Goal: Contribute content

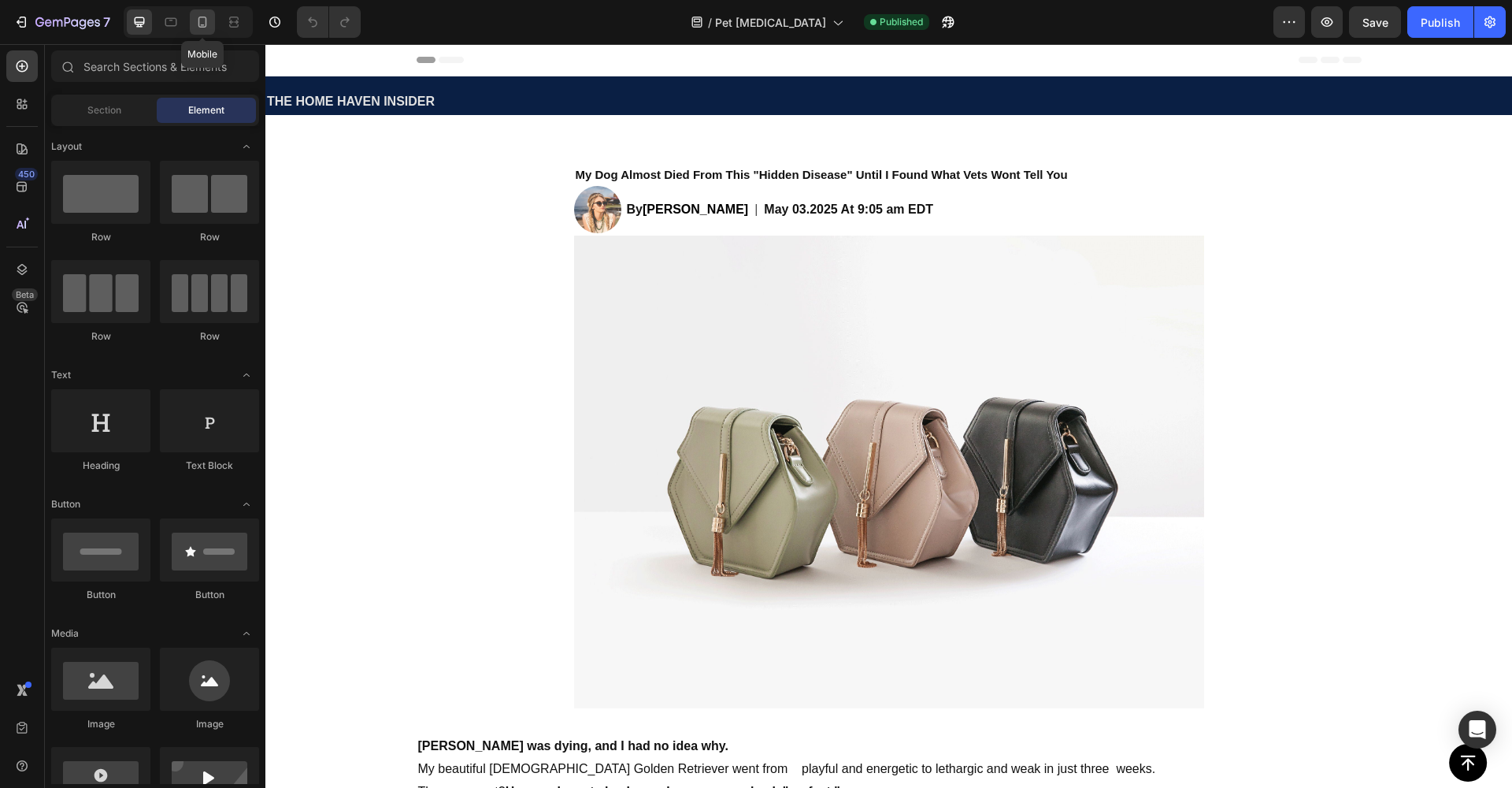
click at [206, 26] on icon at bounding box center [202, 22] width 9 height 11
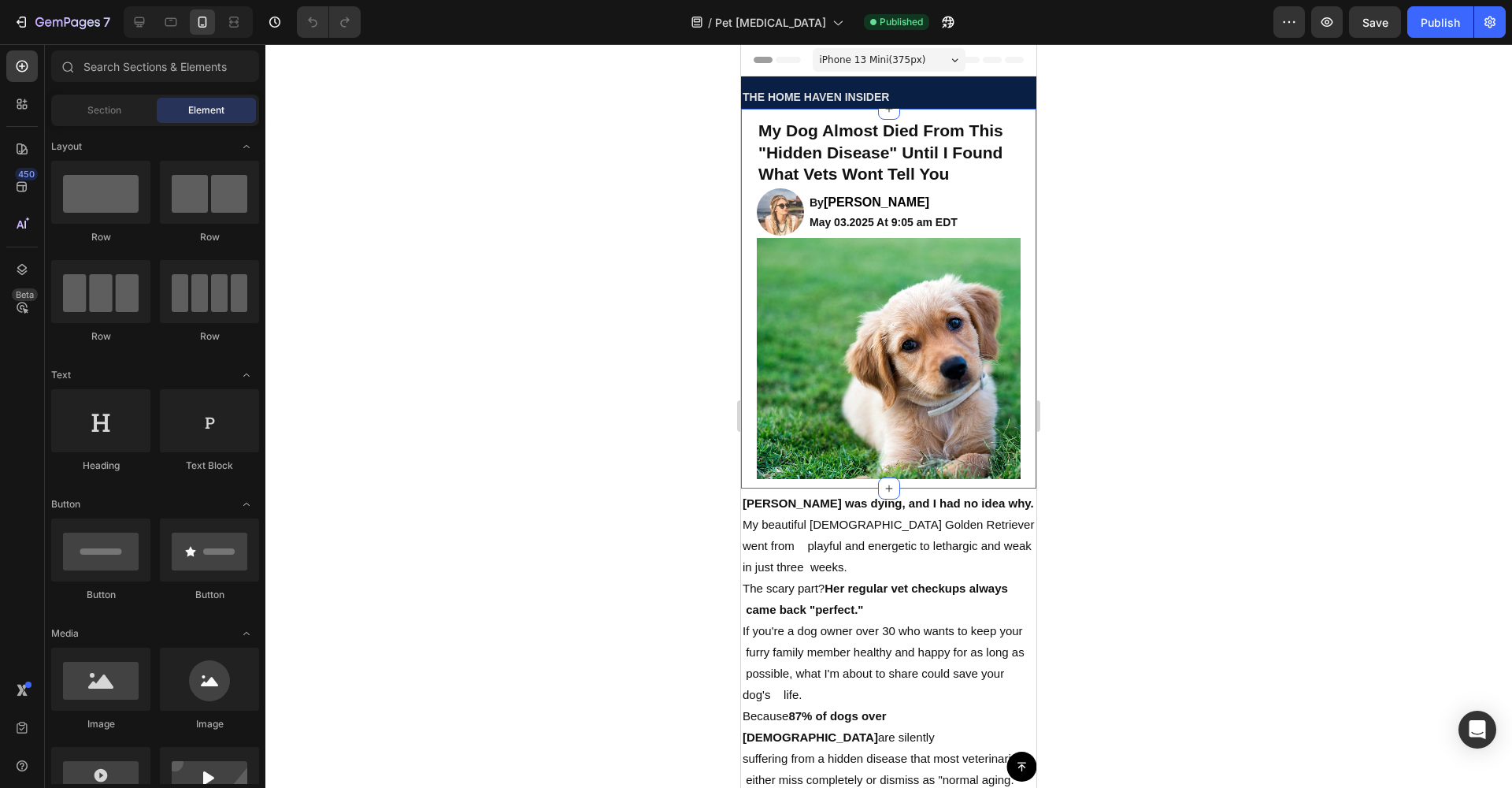
click at [536, 414] on div at bounding box center [888, 416] width 1246 height 744
click at [1487, 116] on div at bounding box center [888, 416] width 1246 height 744
drag, startPoint x: 1510, startPoint y: 108, endPoint x: 1511, endPoint y: 164, distance: 56.0
click at [1511, 164] on div at bounding box center [888, 416] width 1246 height 744
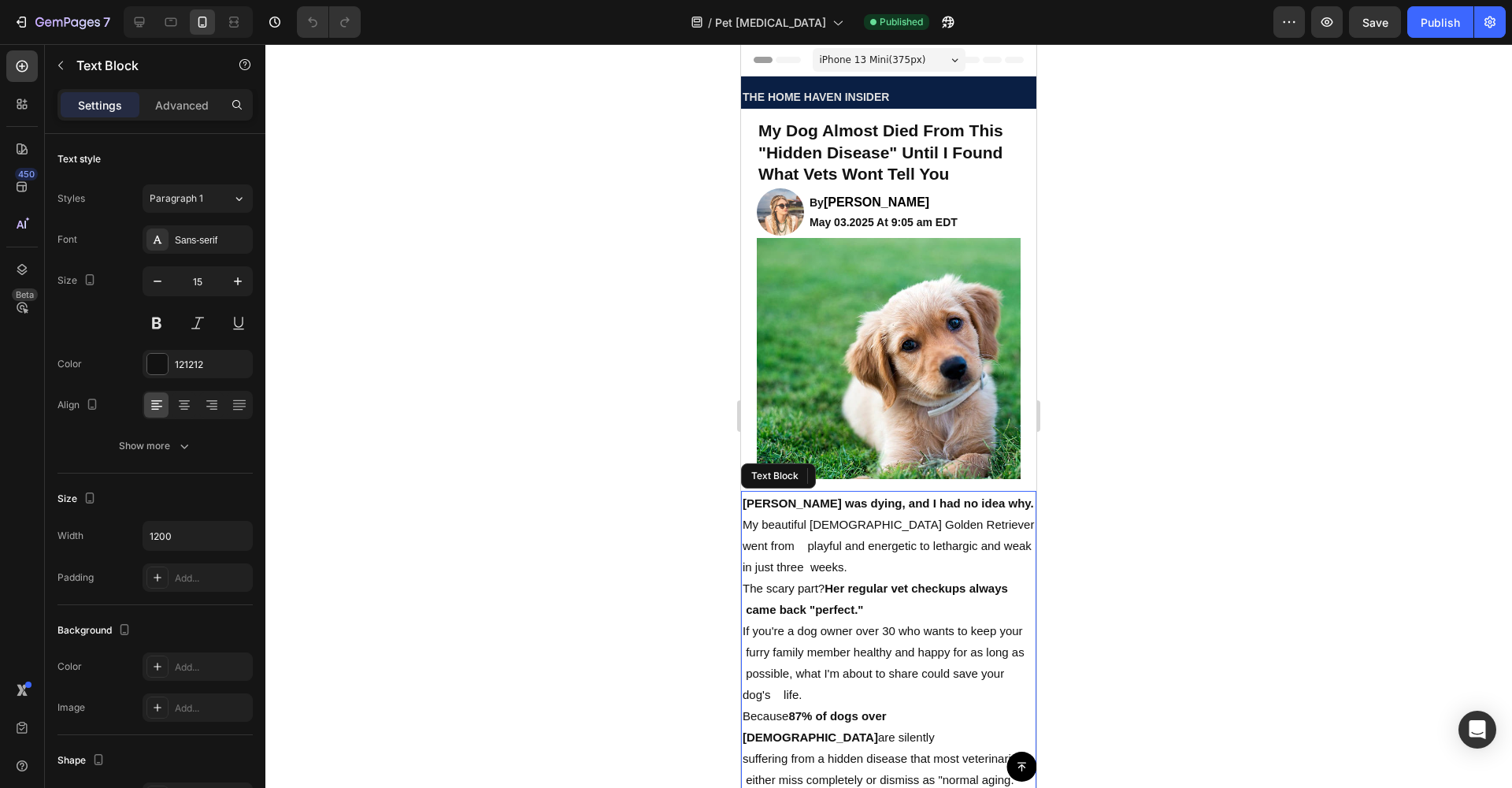
click at [812, 524] on p "My beautiful [DEMOGRAPHIC_DATA] Golden Retriever went from playful and energeti…" at bounding box center [889, 545] width 292 height 64
click at [887, 482] on icon at bounding box center [889, 488] width 13 height 13
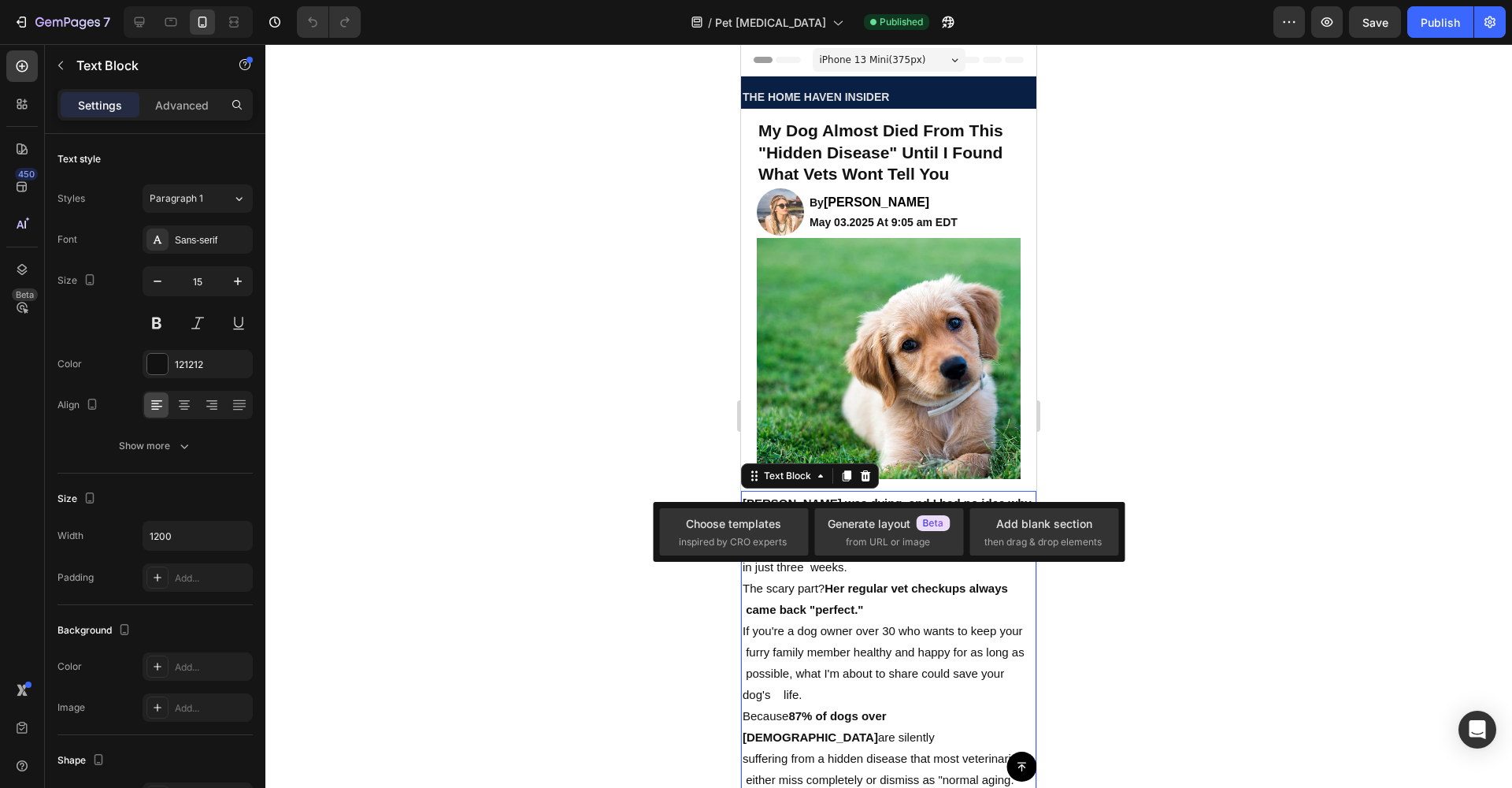
click at [1118, 453] on div at bounding box center [888, 416] width 1246 height 744
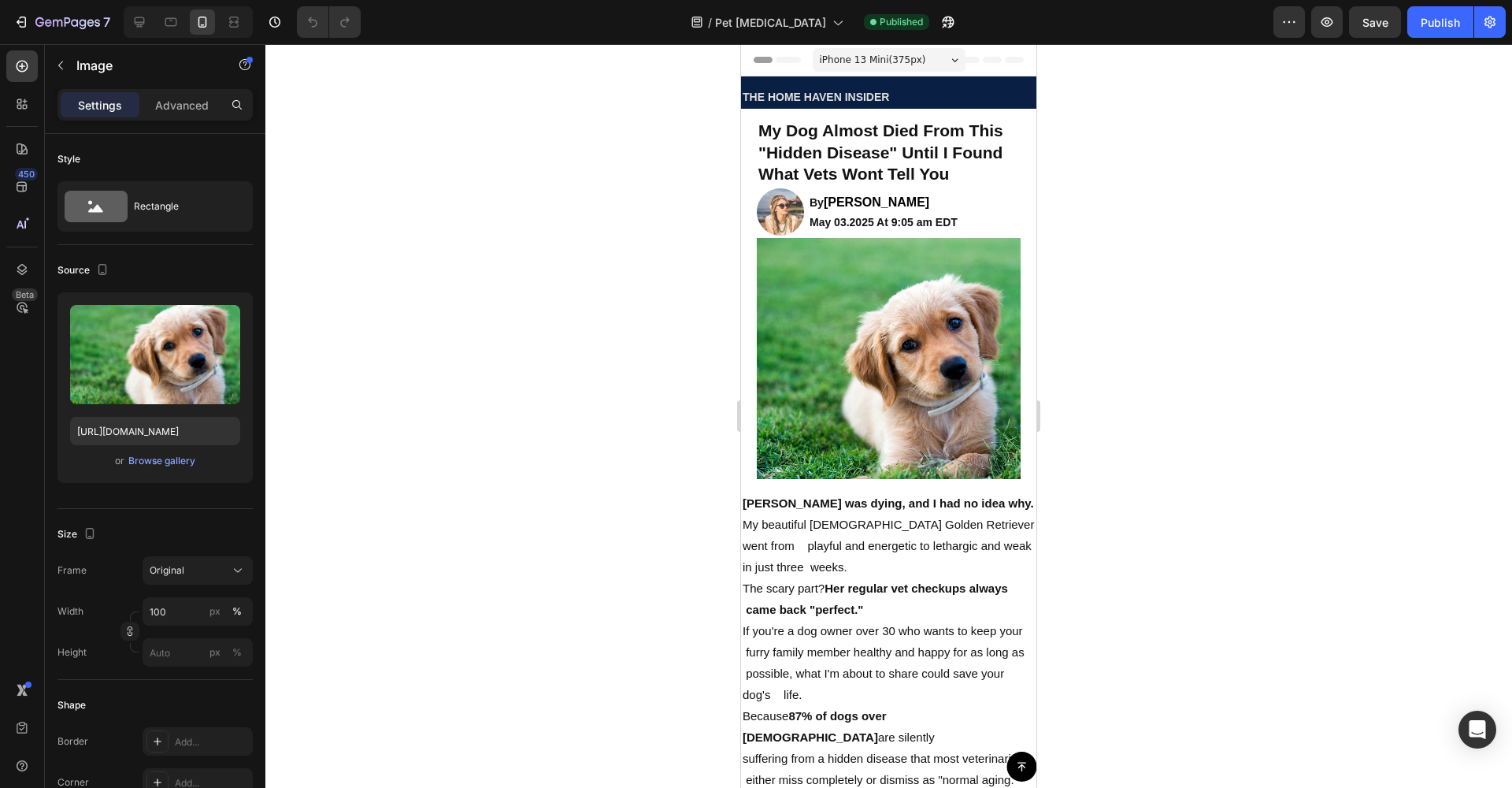
click at [912, 445] on img at bounding box center [888, 358] width 264 height 241
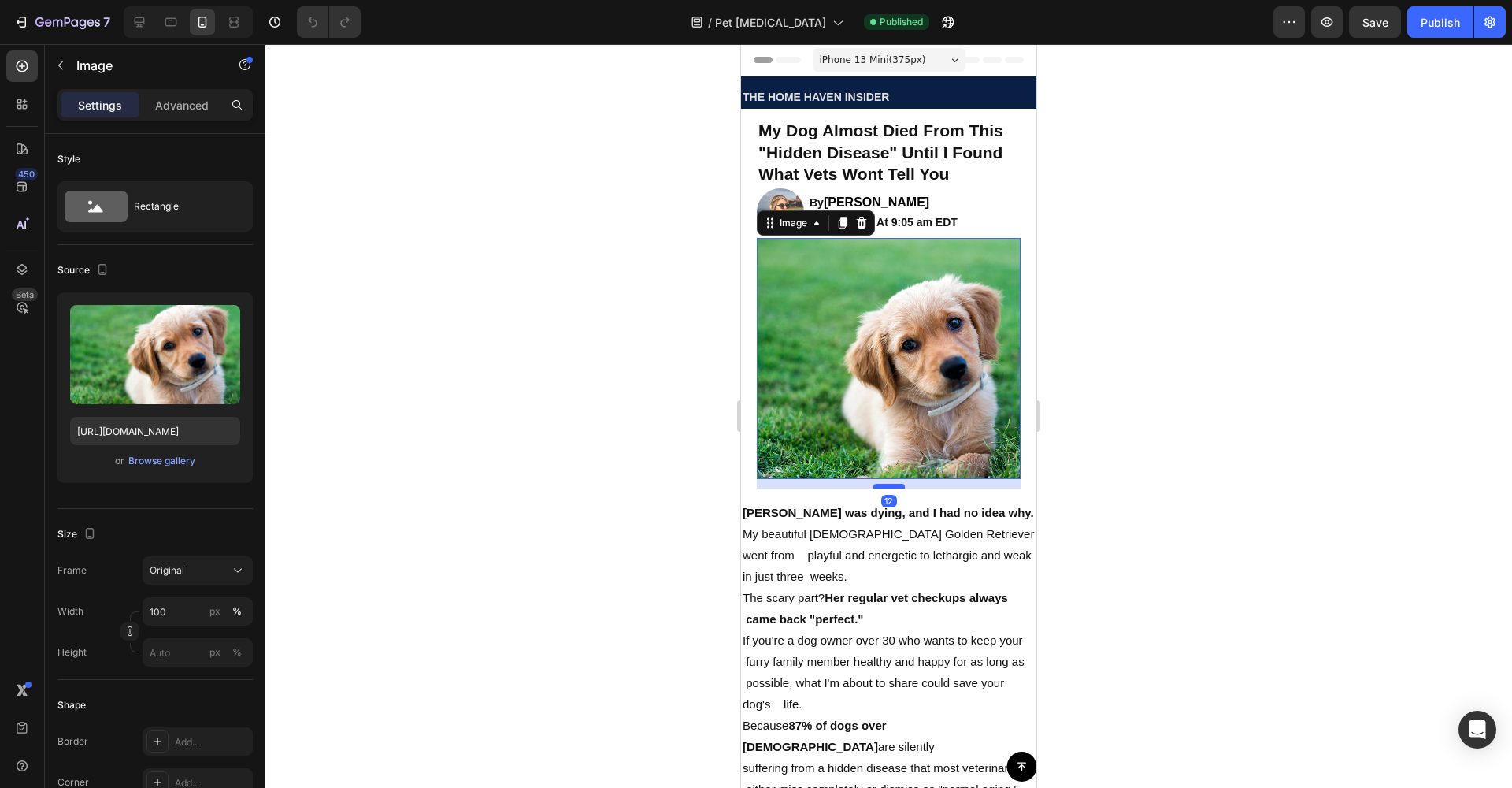
drag, startPoint x: 892, startPoint y: 465, endPoint x: 894, endPoint y: 475, distance: 10.2
click at [894, 484] on div at bounding box center [889, 486] width 31 height 5
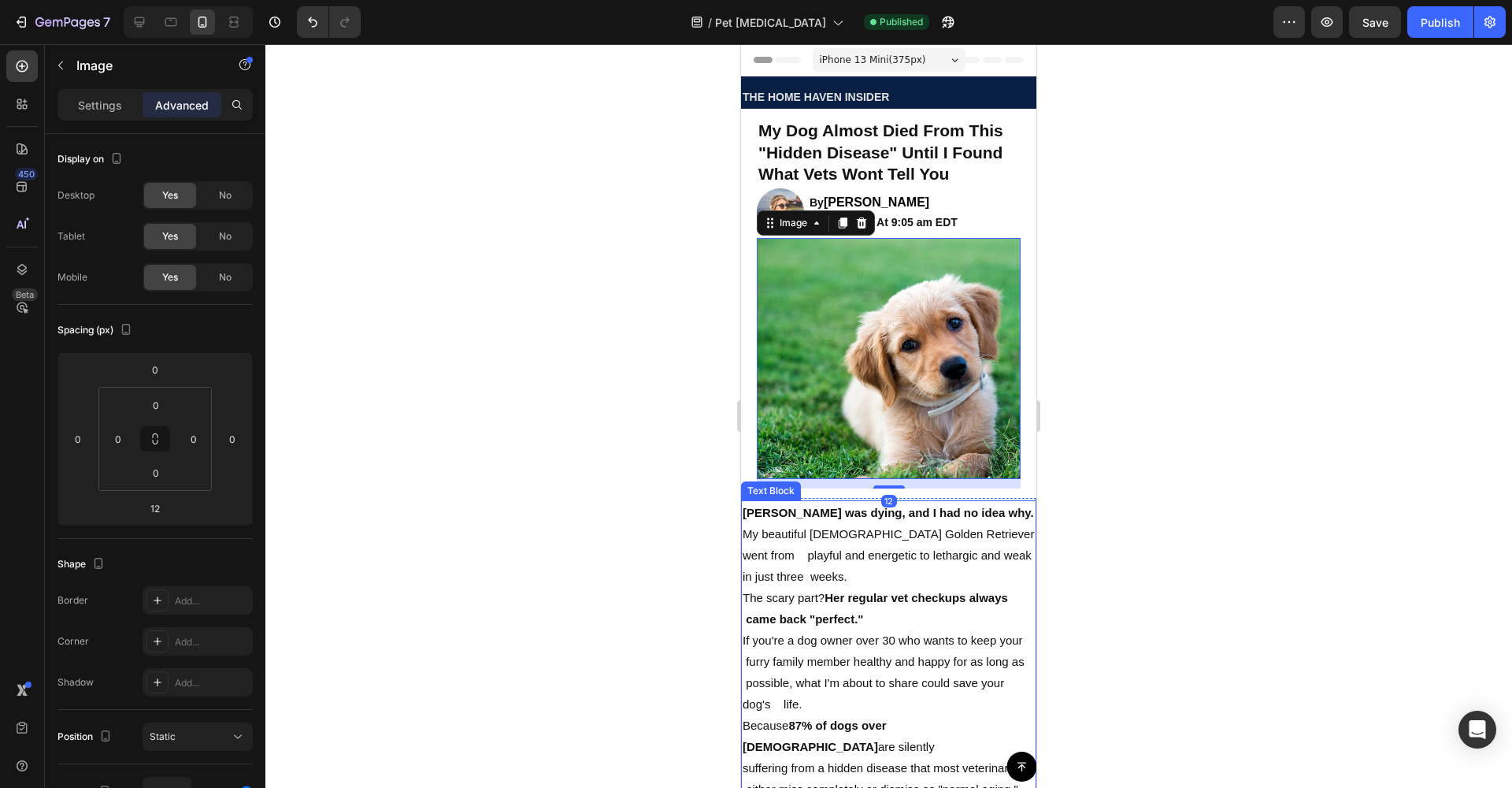
drag, startPoint x: 1219, startPoint y: 490, endPoint x: 1139, endPoint y: 475, distance: 81.4
click at [1217, 490] on div at bounding box center [888, 416] width 1246 height 744
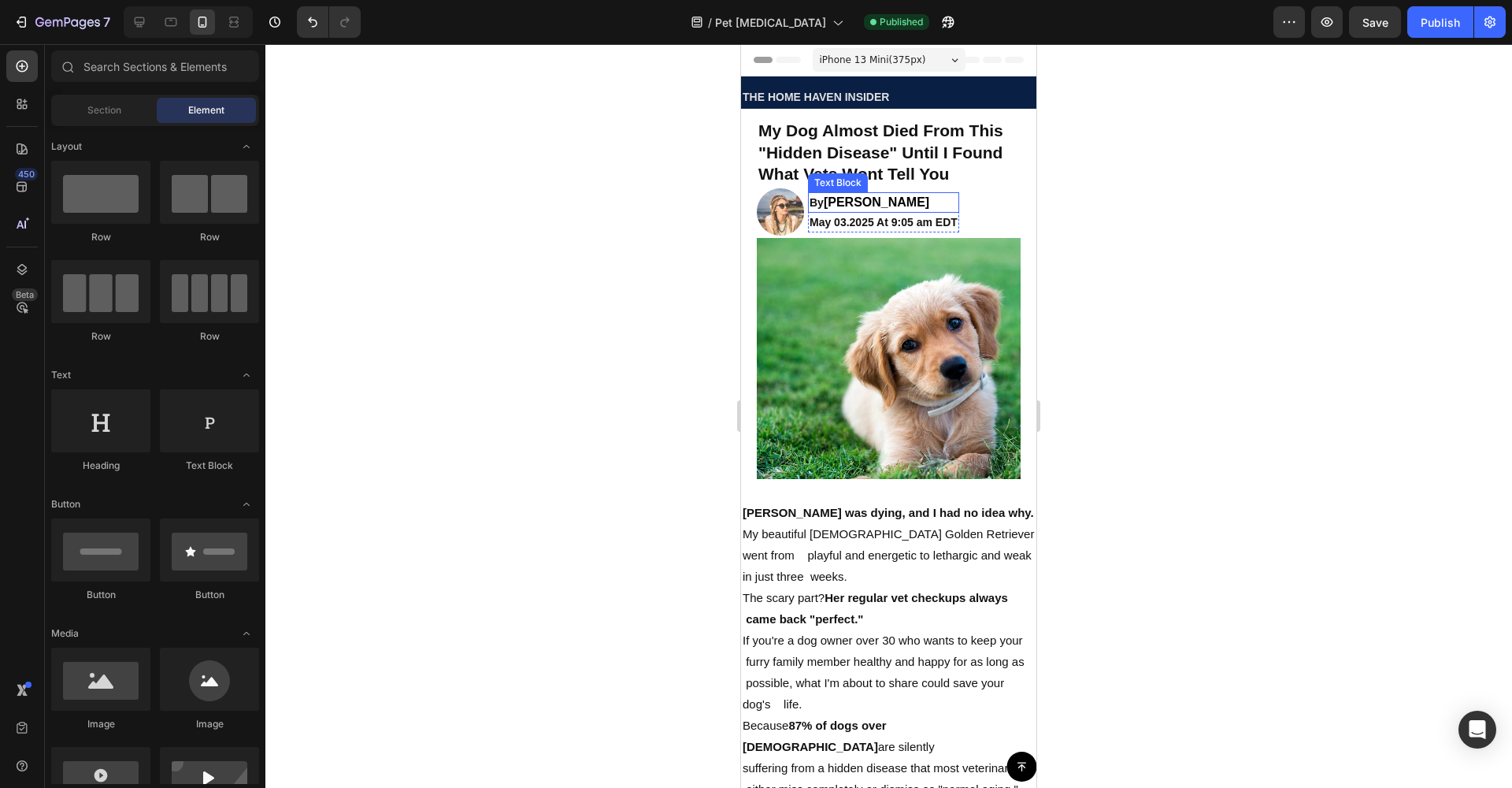
click at [883, 202] on span "[PERSON_NAME]" at bounding box center [876, 202] width 106 height 14
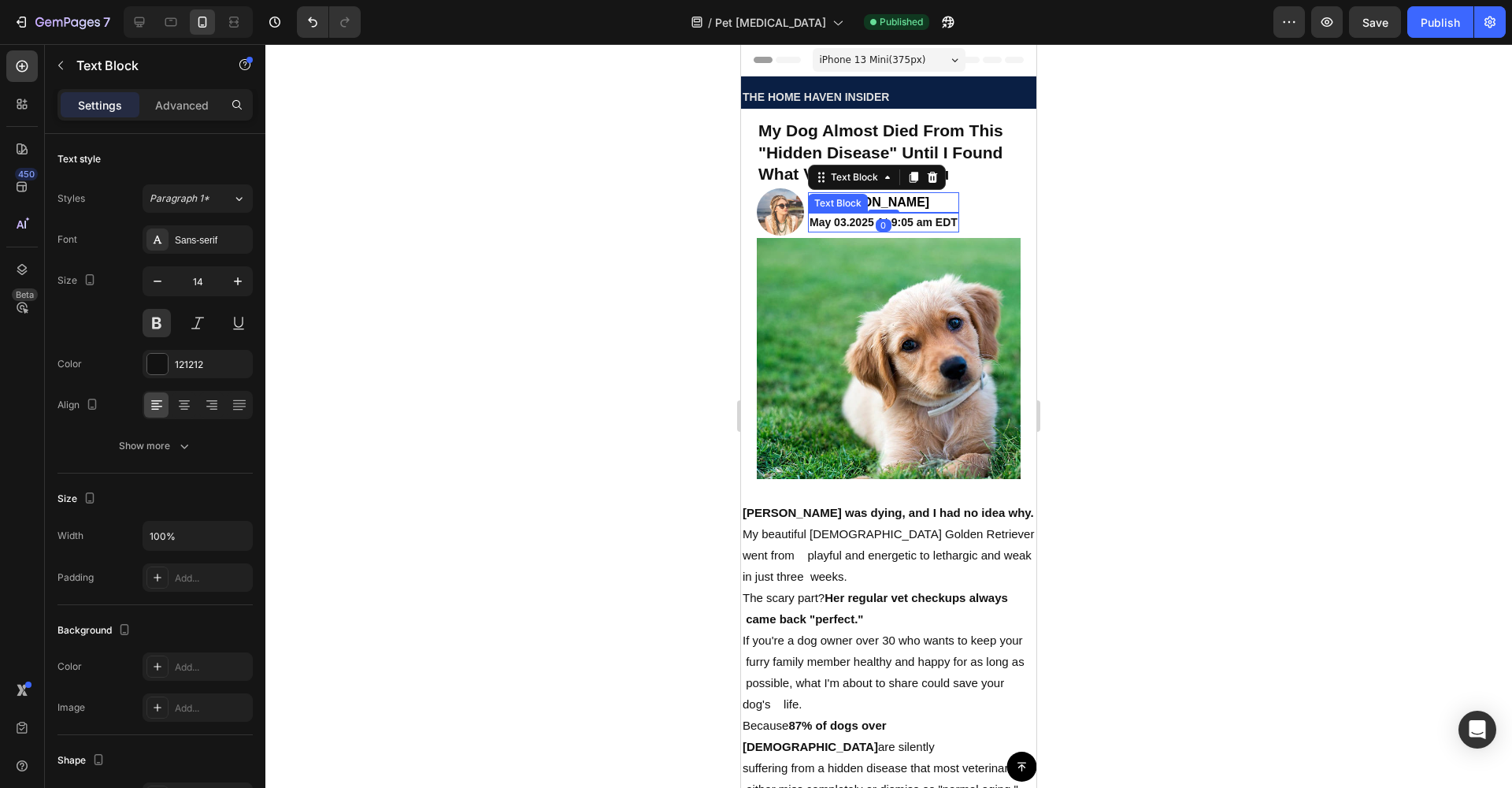
click at [858, 227] on p "May 03.2025 At 9:05 am EDT" at bounding box center [883, 222] width 148 height 17
click at [892, 236] on div "My Dog Almost Died From This "Hidden Disease" Until I Found What Vets Wont Tell…" at bounding box center [888, 302] width 264 height 370
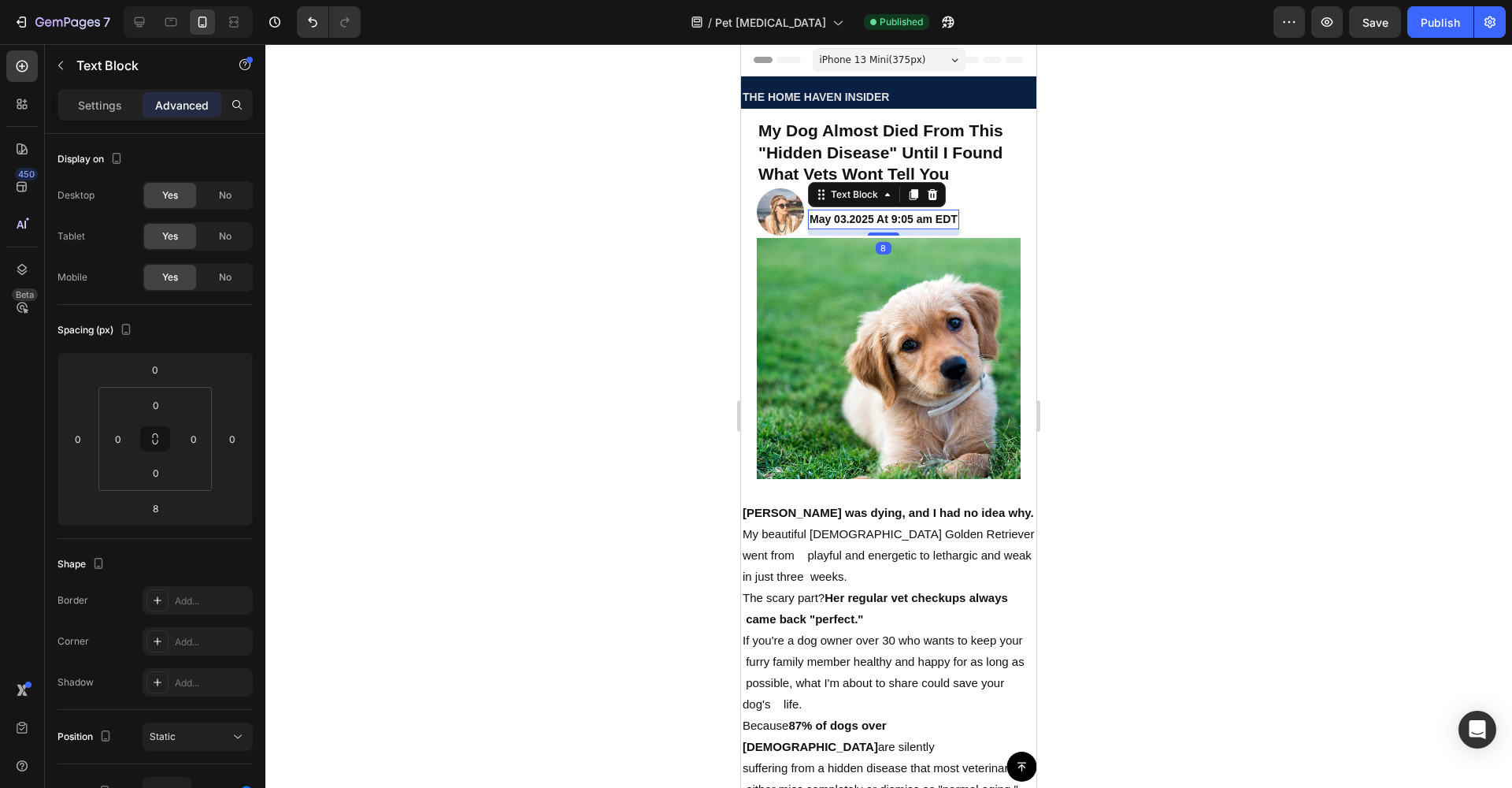
click at [1186, 245] on div at bounding box center [888, 416] width 1246 height 744
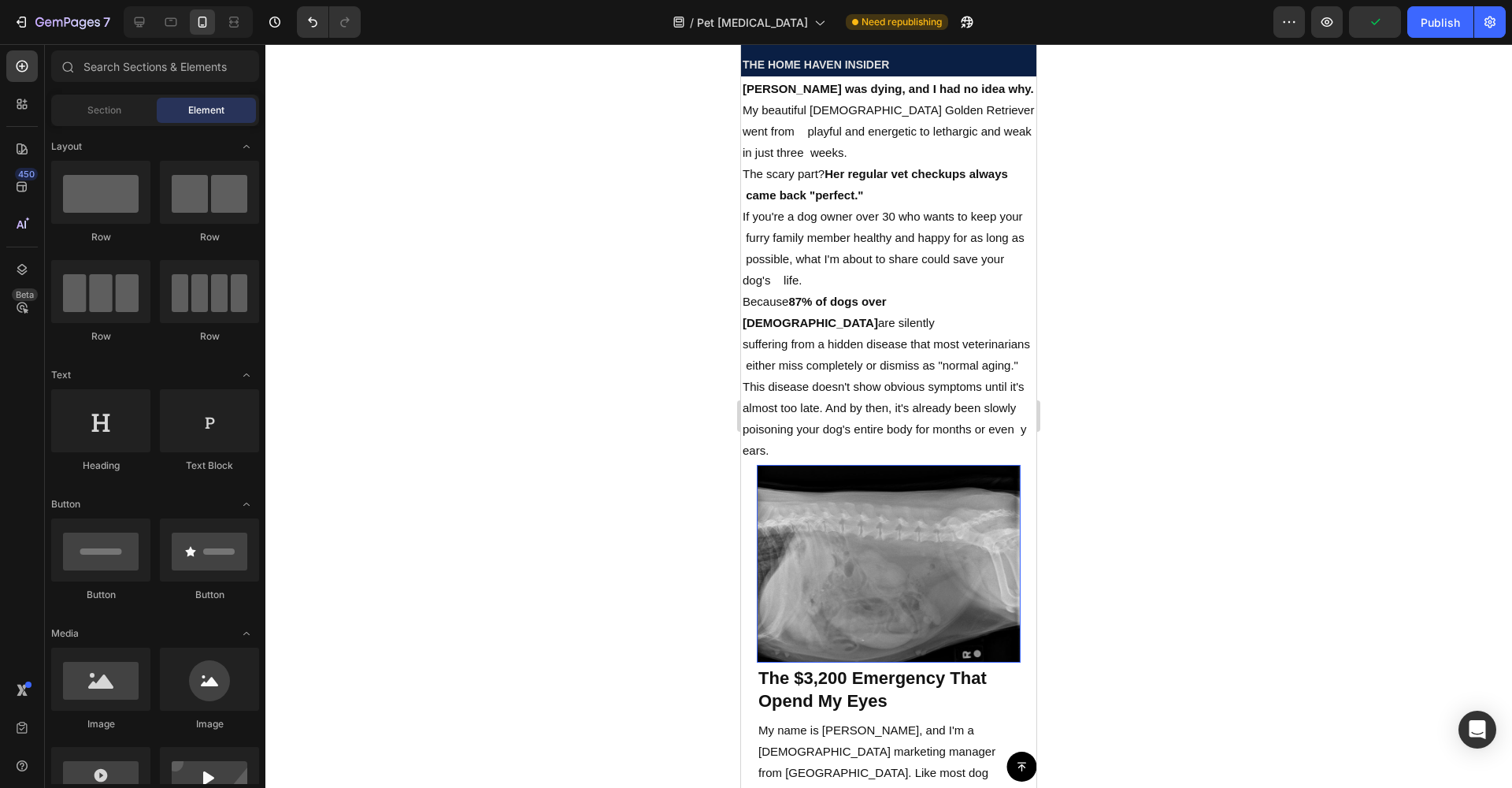
scroll to position [426, 0]
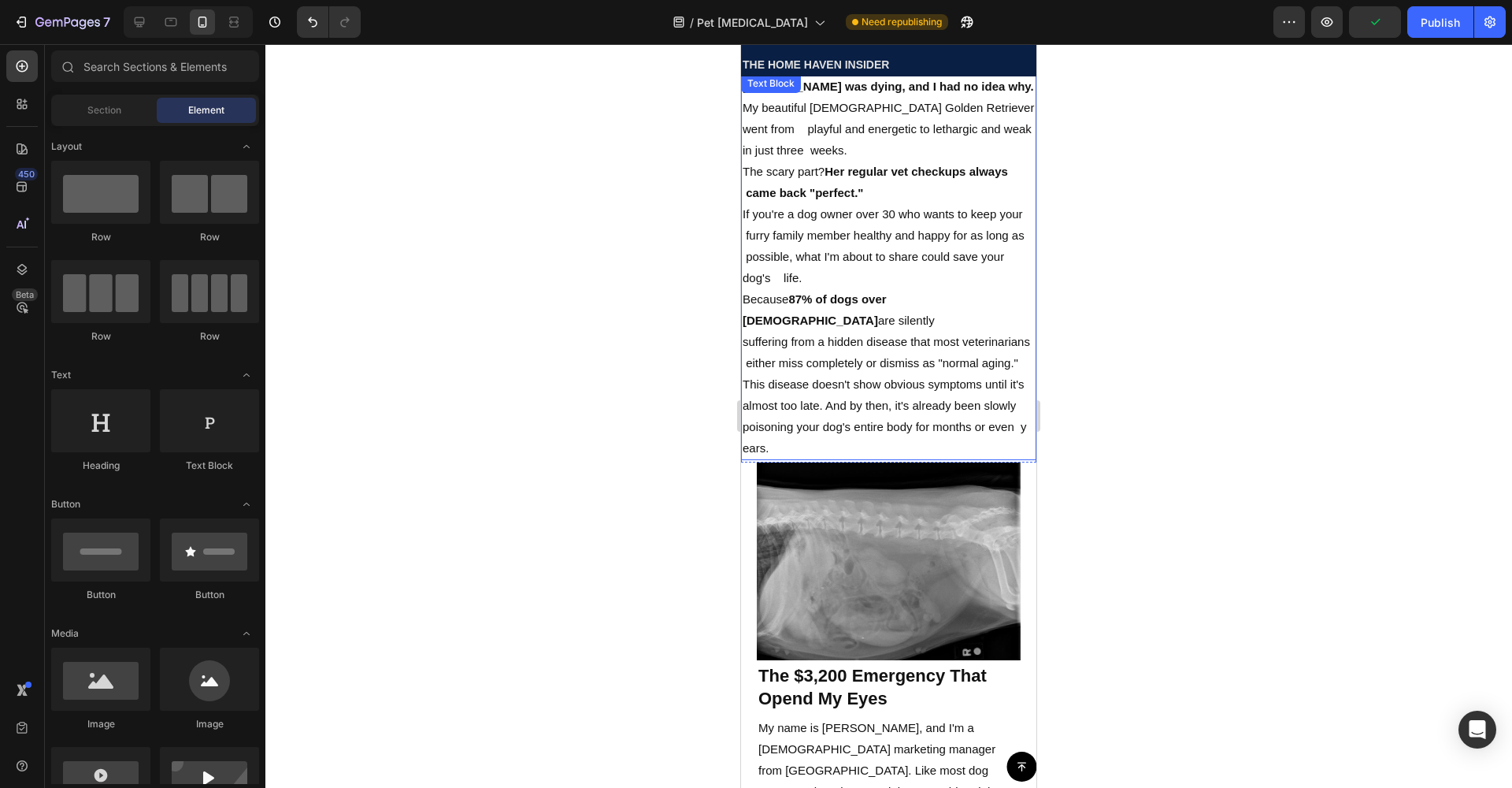
click at [836, 401] on p "This disease doesn't show obvious symptoms until it's almost too late. And by t…" at bounding box center [889, 415] width 292 height 85
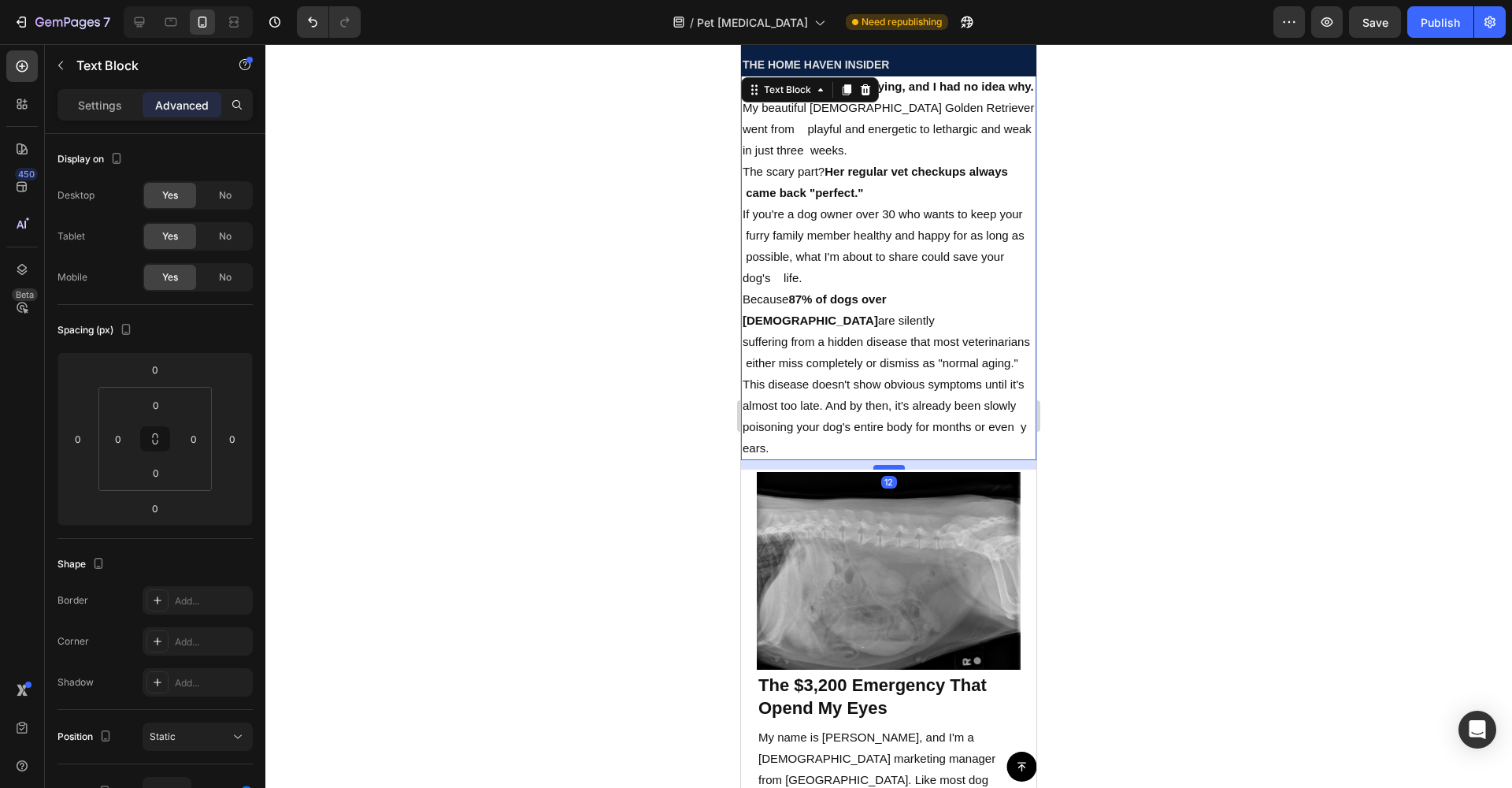
drag, startPoint x: 882, startPoint y: 467, endPoint x: 884, endPoint y: 477, distance: 10.2
click at [884, 469] on div at bounding box center [889, 467] width 31 height 5
type input "12"
click at [1211, 488] on div at bounding box center [888, 416] width 1246 height 744
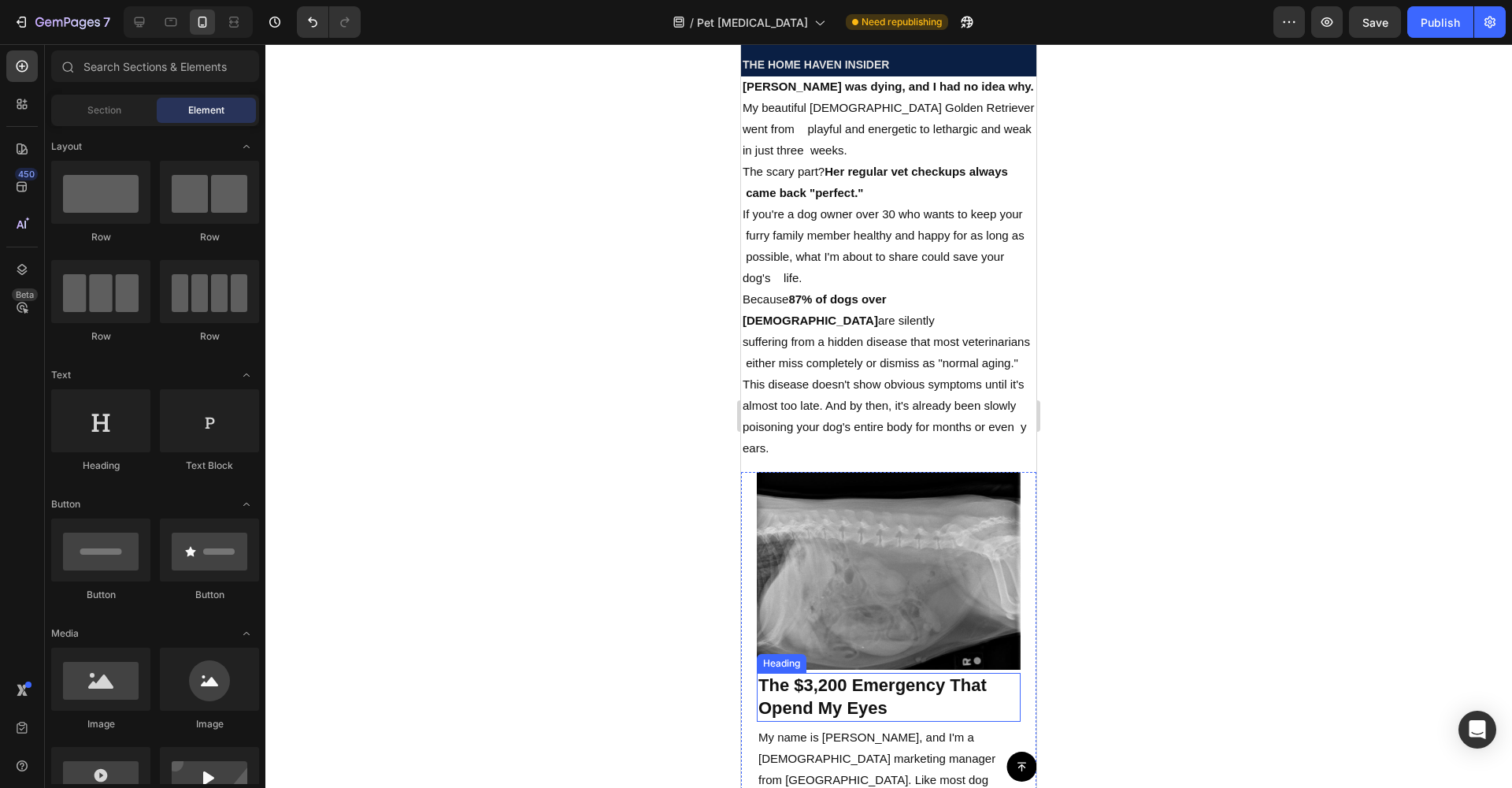
click at [850, 684] on h2 "The $3,200 Emergency That Opend My Eyes" at bounding box center [888, 696] width 264 height 48
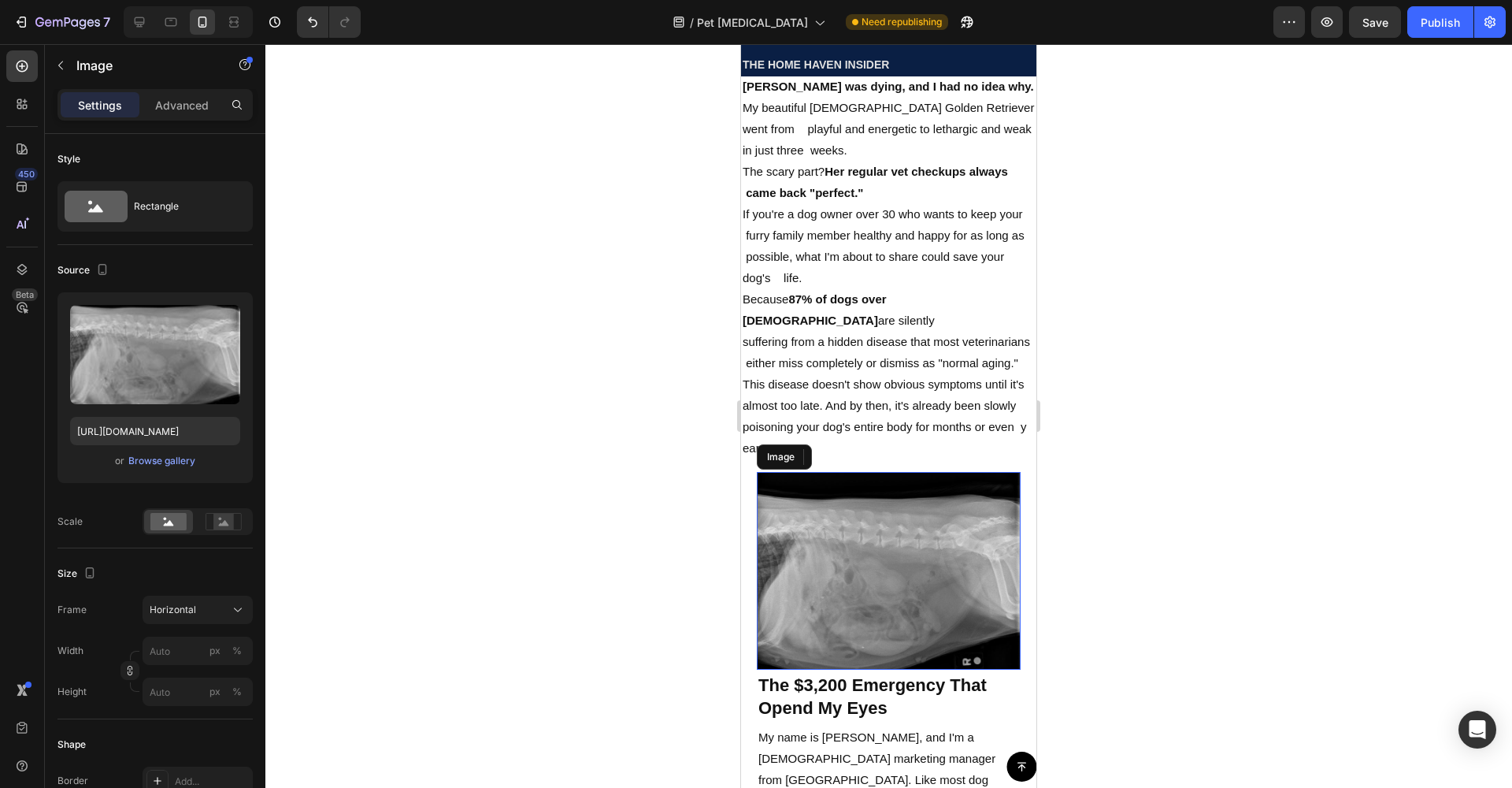
click at [896, 644] on img at bounding box center [888, 570] width 264 height 197
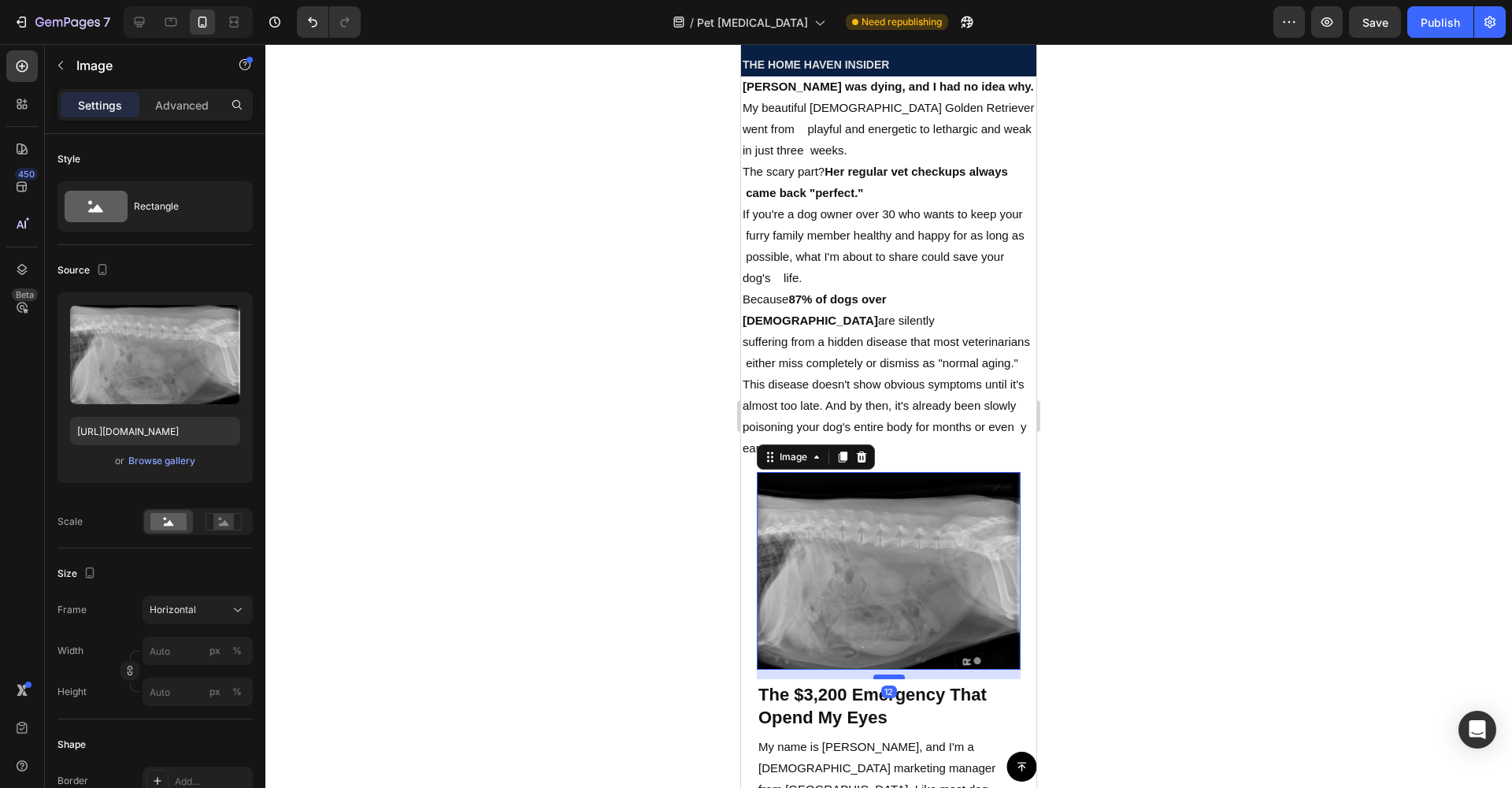
drag, startPoint x: 877, startPoint y: 669, endPoint x: 880, endPoint y: 679, distance: 10.4
click at [880, 679] on div at bounding box center [889, 676] width 31 height 5
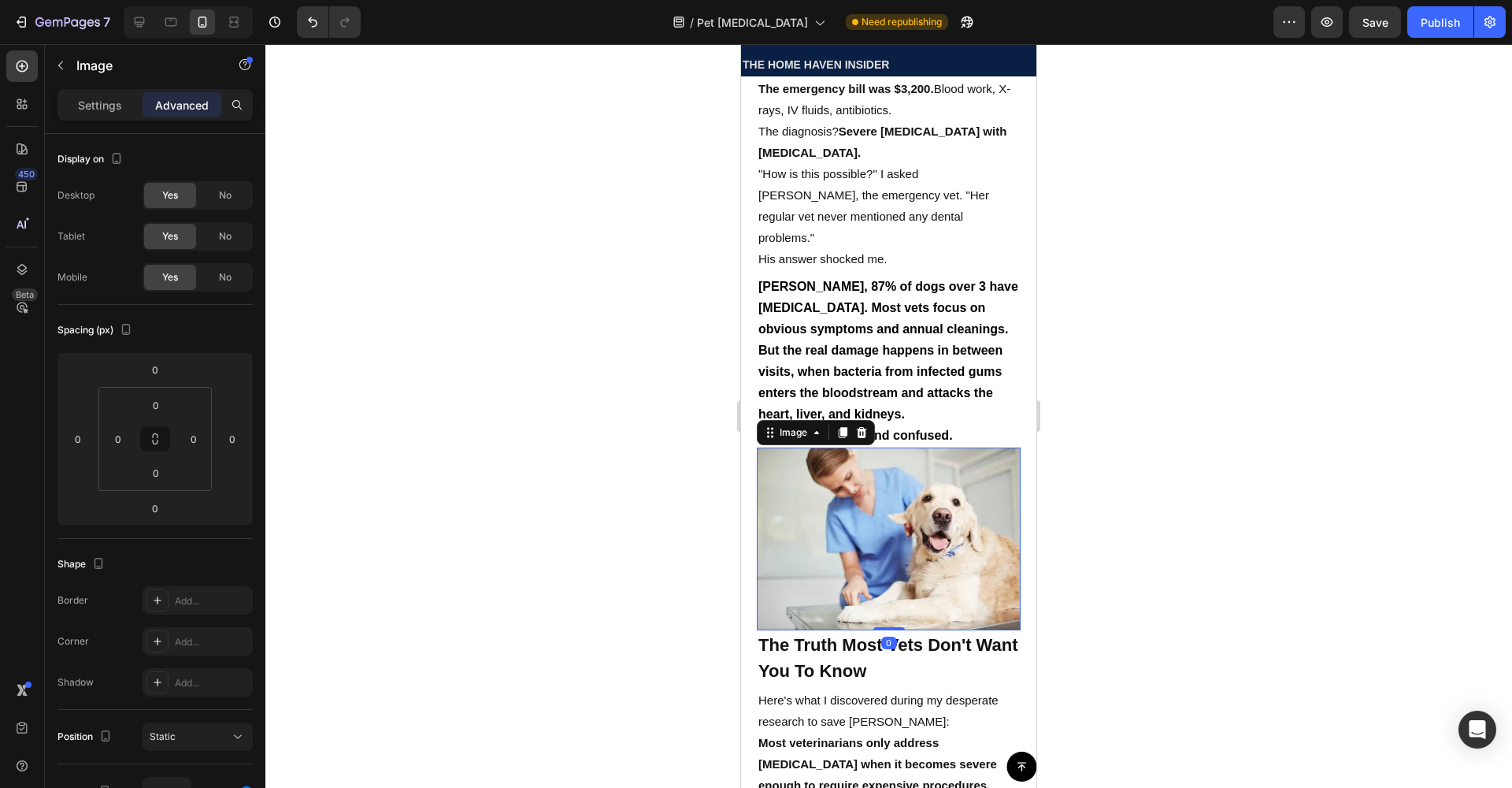
click at [860, 512] on img at bounding box center [888, 539] width 264 height 183
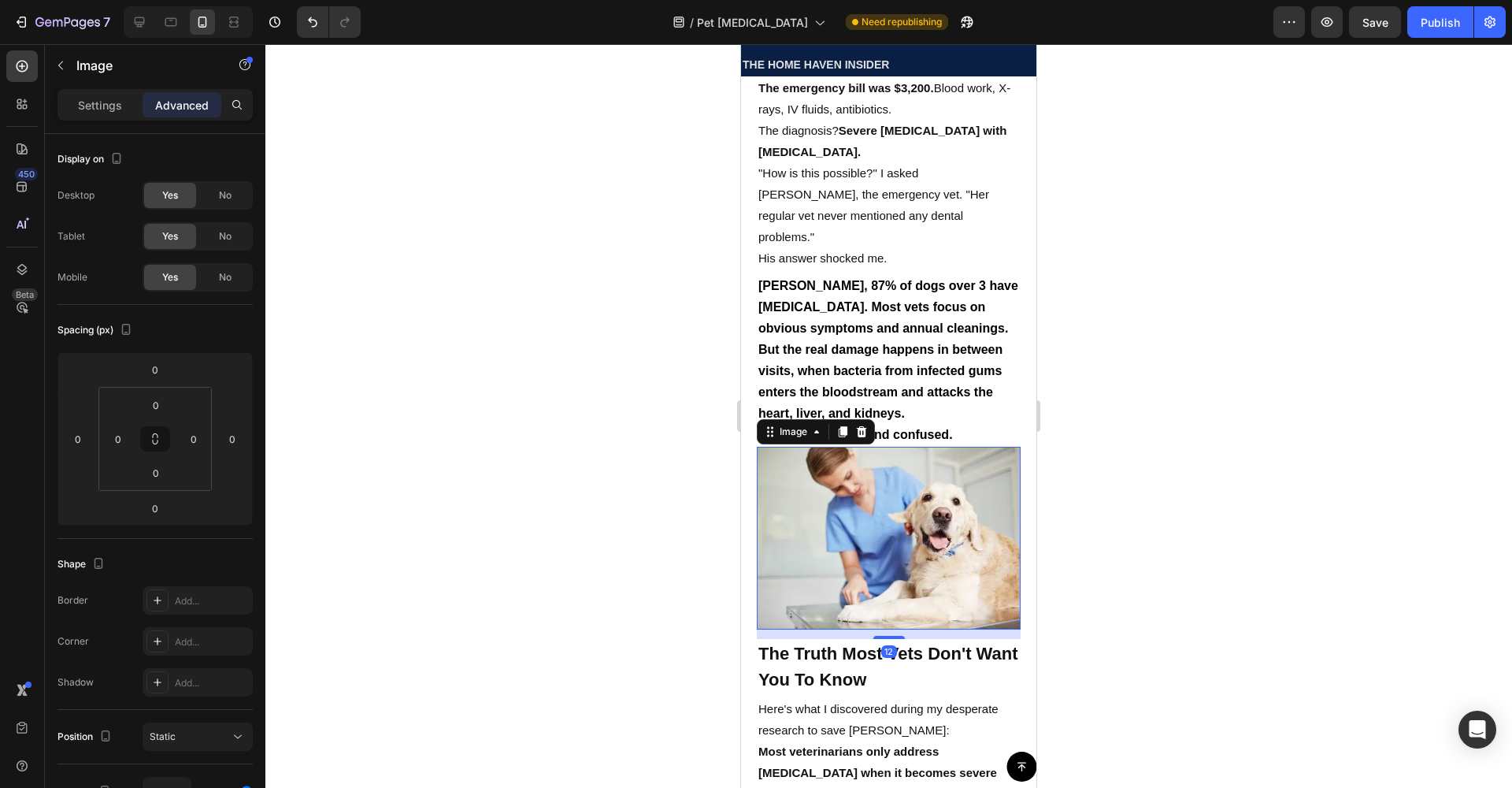
click at [882, 636] on div at bounding box center [889, 637] width 31 height 3
type input "12"
click at [912, 393] on span "[PERSON_NAME], 87% of dogs over 3 have [MEDICAL_DATA]. Most vets focus on obvio…" at bounding box center [888, 349] width 260 height 141
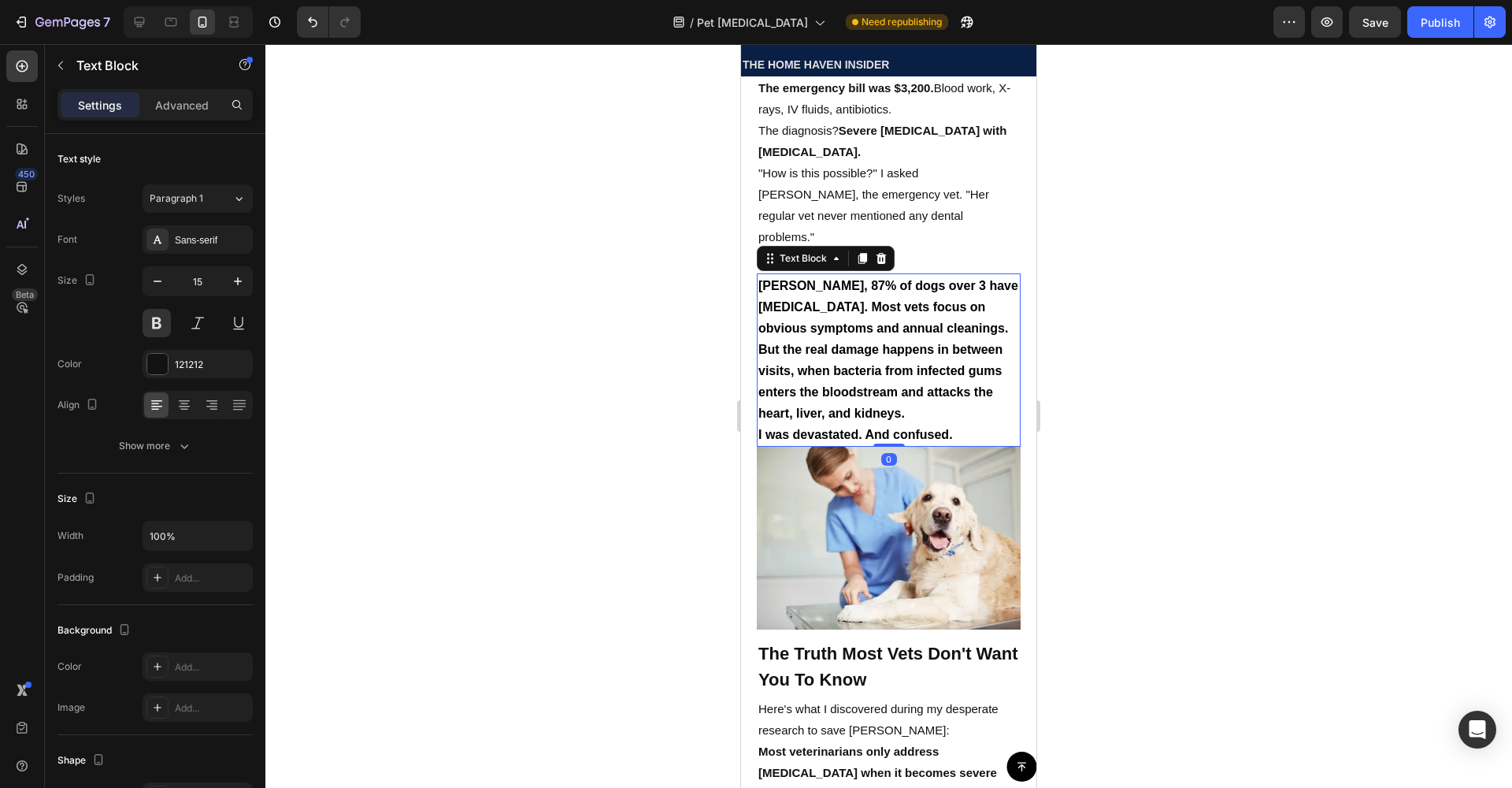
click at [892, 413] on div "[PERSON_NAME], 87% of dogs over 3 have [MEDICAL_DATA]. Most vets focus on obvio…" at bounding box center [888, 359] width 264 height 174
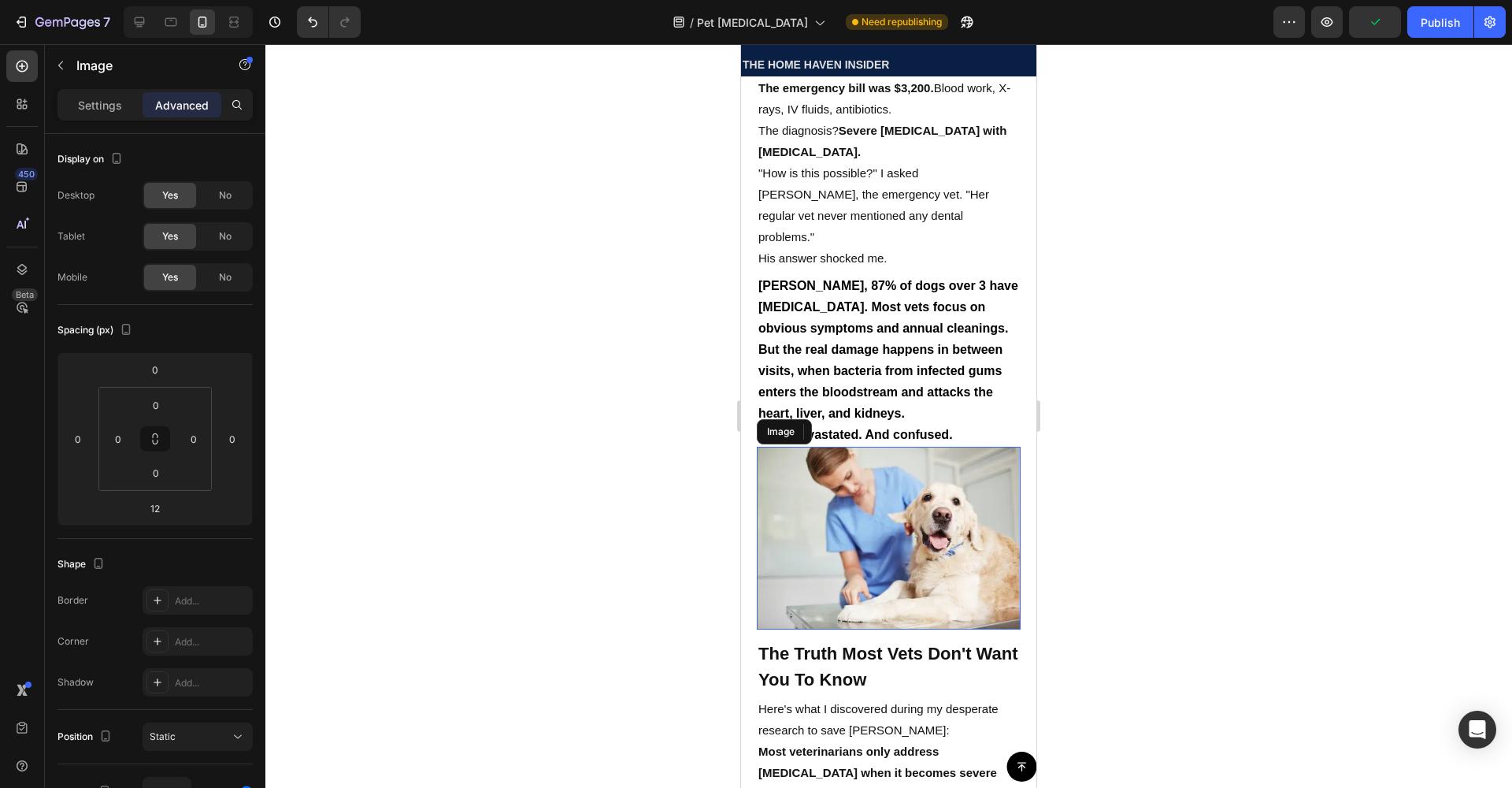
click at [880, 447] on img at bounding box center [888, 538] width 264 height 183
click at [884, 381] on span "[PERSON_NAME], 87% of dogs over 3 have [MEDICAL_DATA]. Most vets focus on obvio…" at bounding box center [888, 349] width 260 height 141
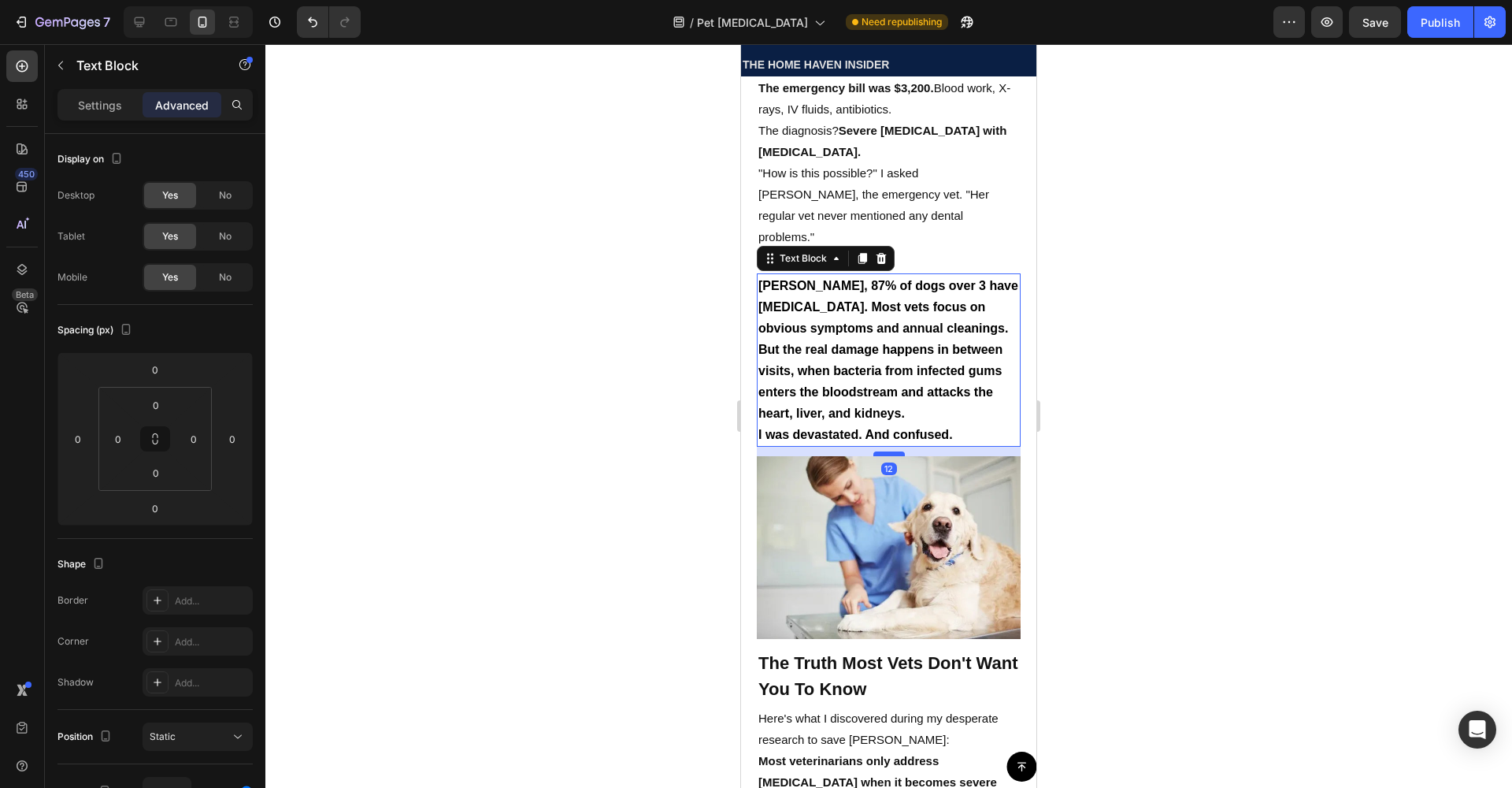
drag, startPoint x: 883, startPoint y: 421, endPoint x: 885, endPoint y: 430, distance: 9.2
click at [885, 451] on div at bounding box center [889, 453] width 31 height 5
type input "12"
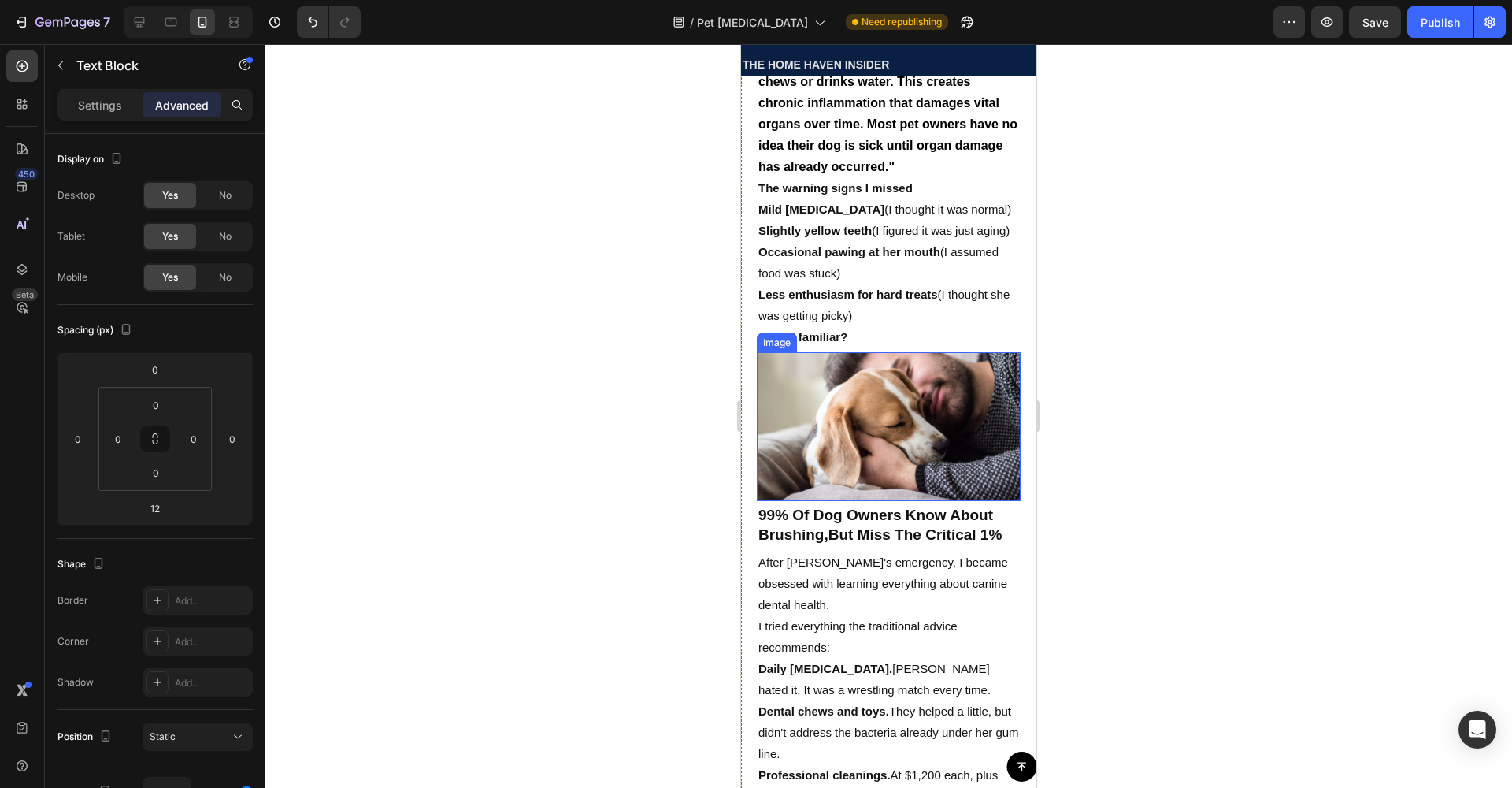
scroll to position [2591, 0]
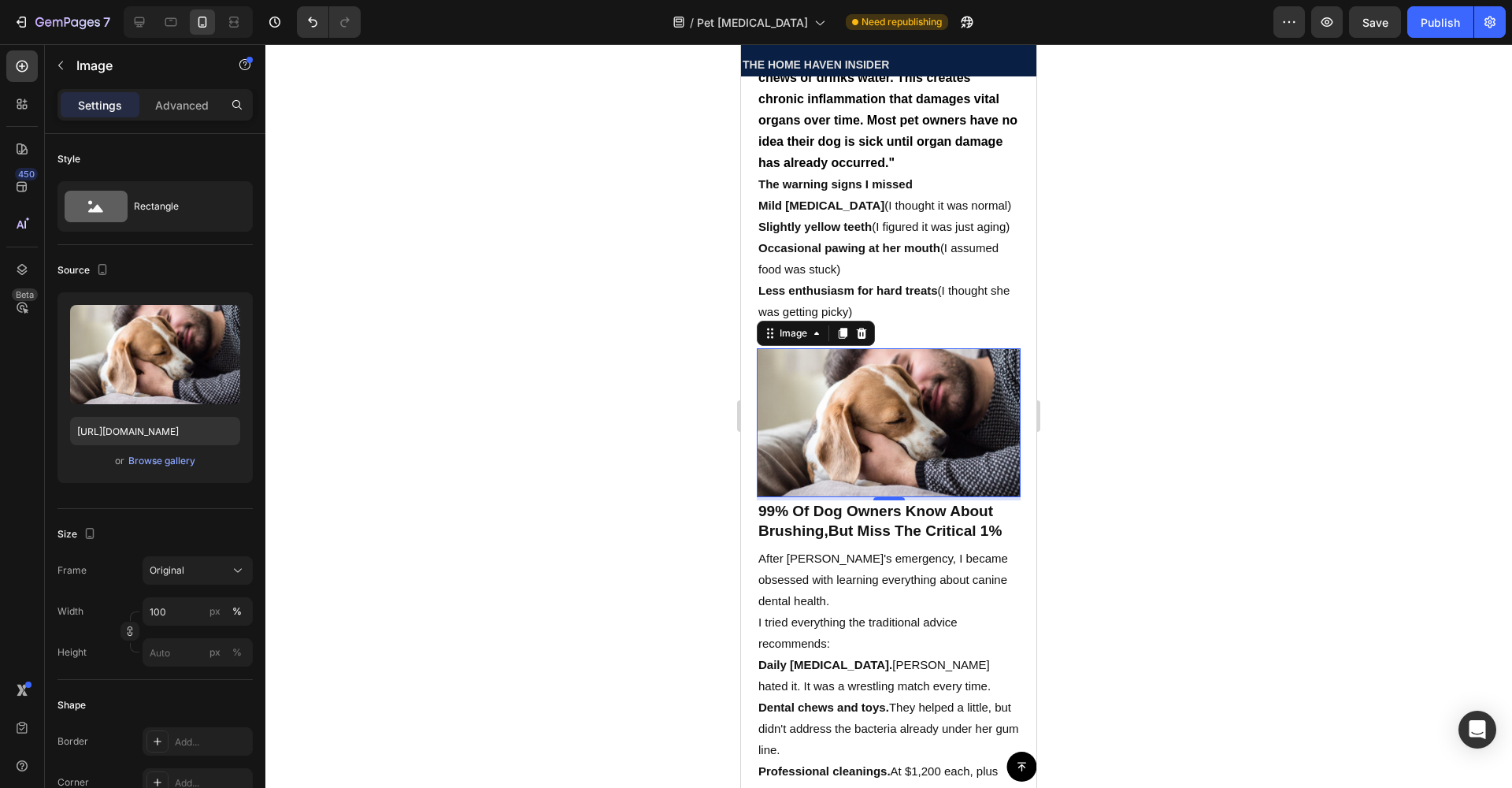
drag, startPoint x: 860, startPoint y: 456, endPoint x: 879, endPoint y: 428, distance: 33.8
click at [860, 455] on img at bounding box center [888, 423] width 264 height 149
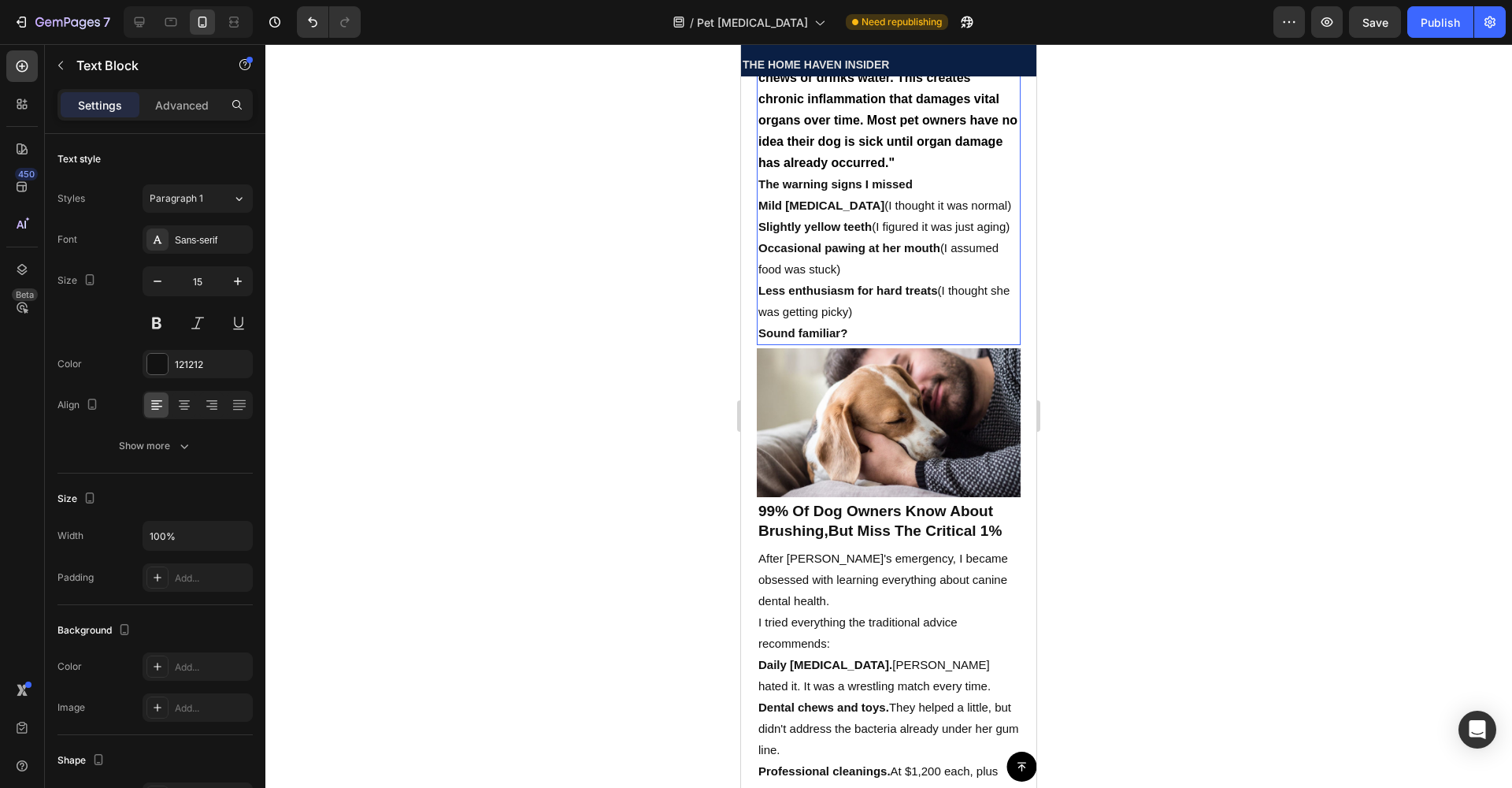
click at [883, 297] on strong "Less enthusiasm for hard treats" at bounding box center [848, 290] width 180 height 14
click at [882, 348] on div "4" at bounding box center [888, 346] width 264 height 3
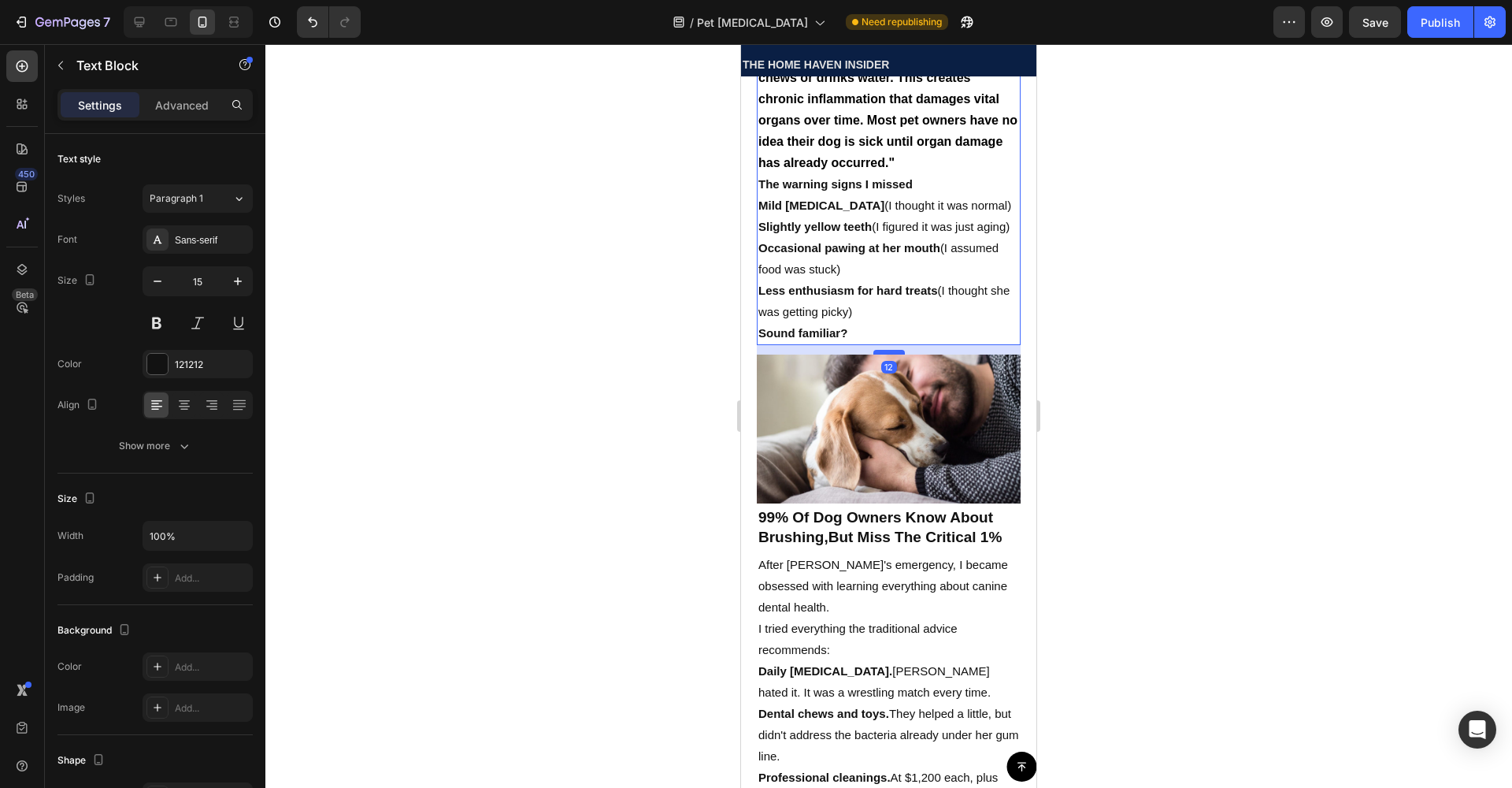
click at [884, 354] on div at bounding box center [889, 351] width 31 height 5
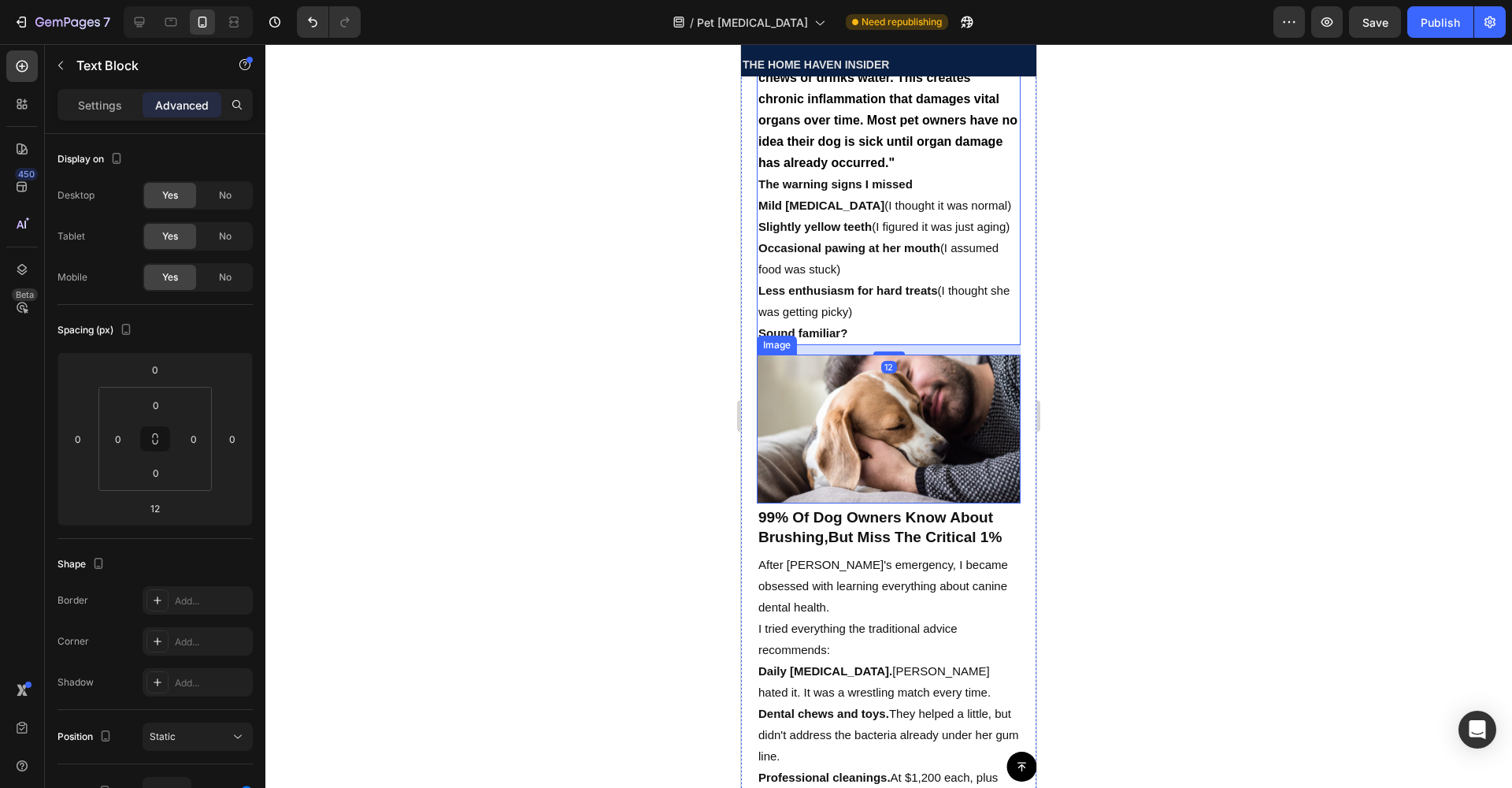
click at [876, 504] on img at bounding box center [888, 429] width 264 height 149
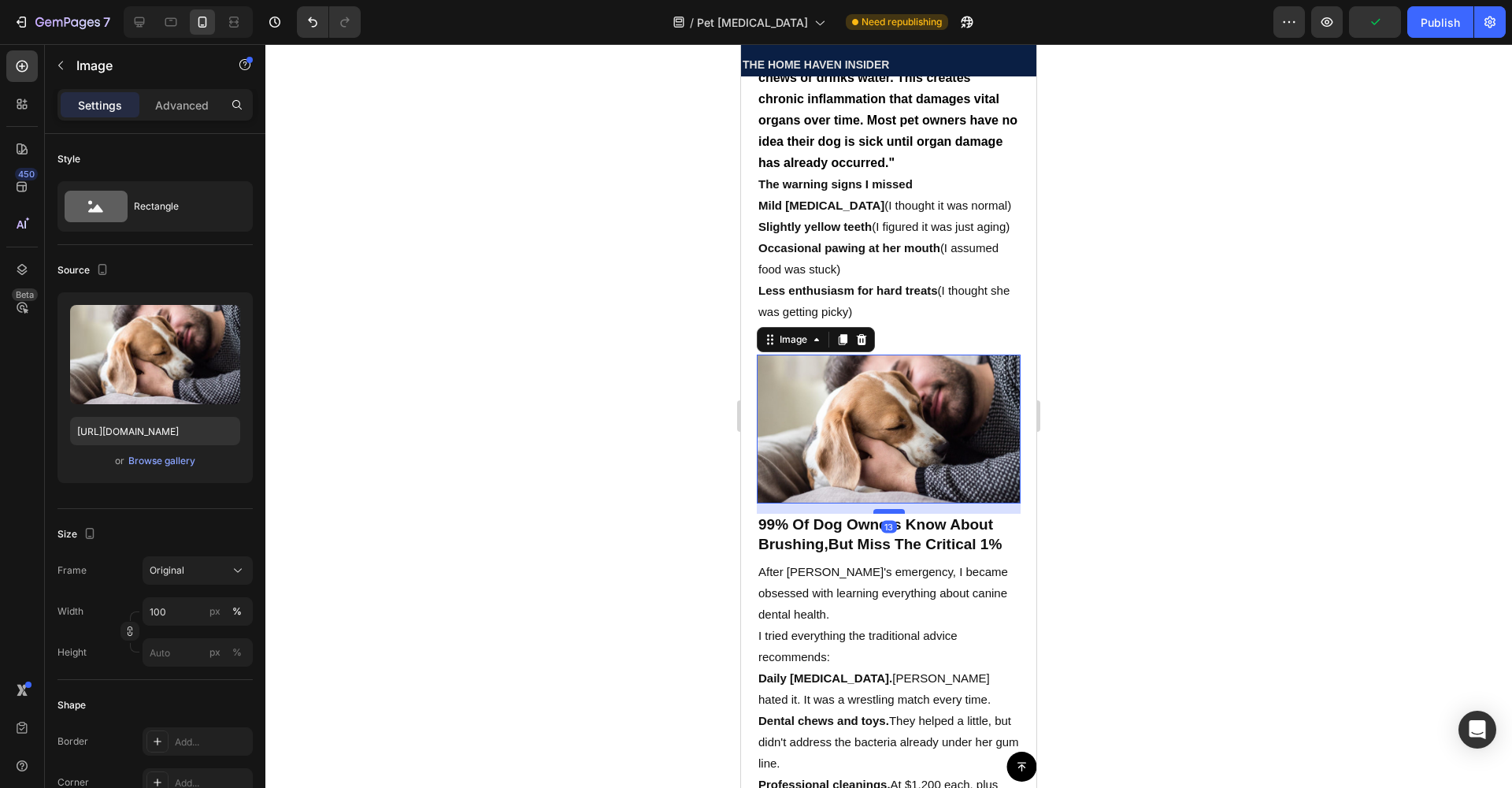
click at [884, 513] on div at bounding box center [889, 510] width 31 height 5
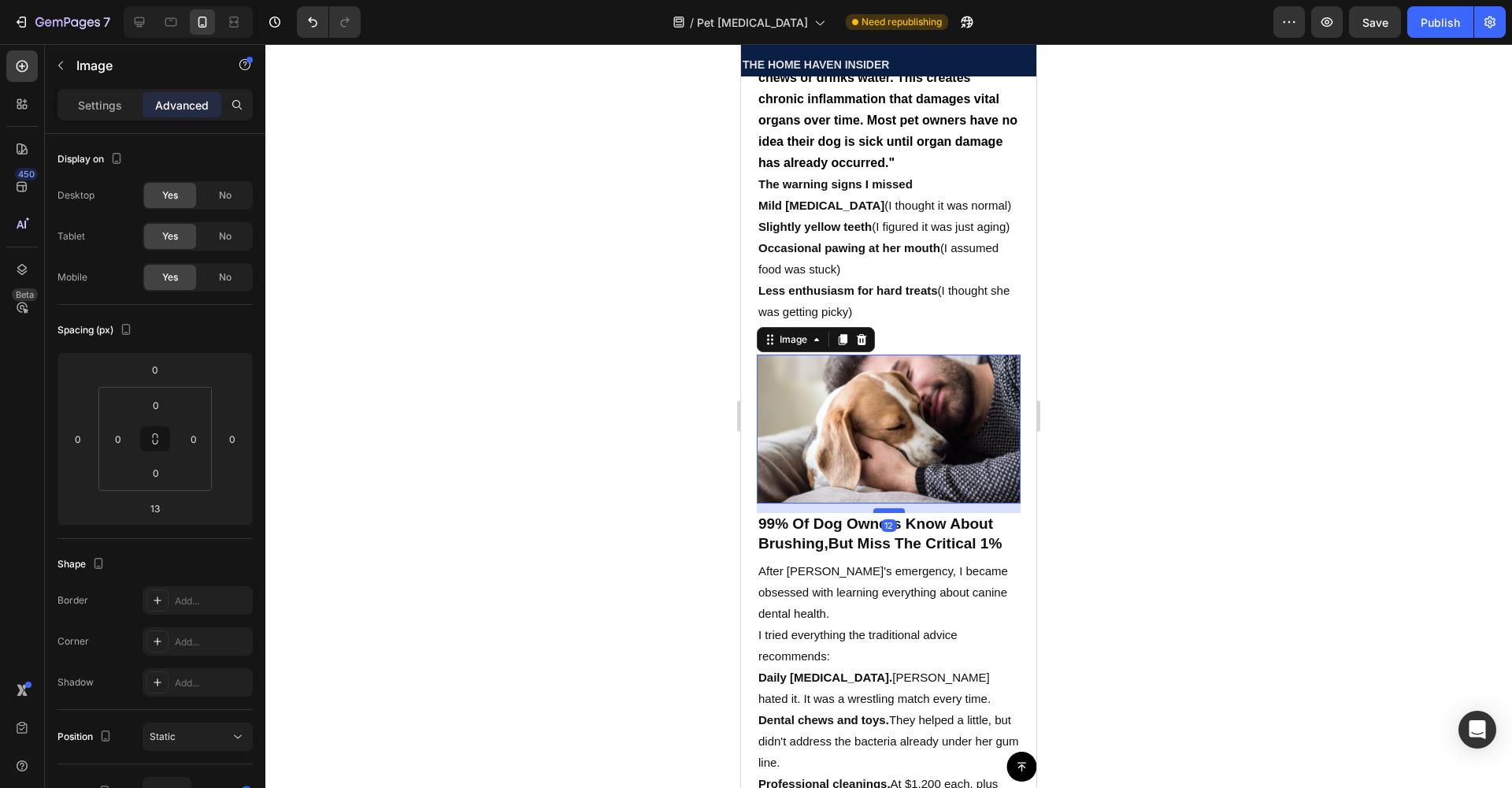
click at [884, 512] on div at bounding box center [889, 510] width 31 height 5
type input "11"
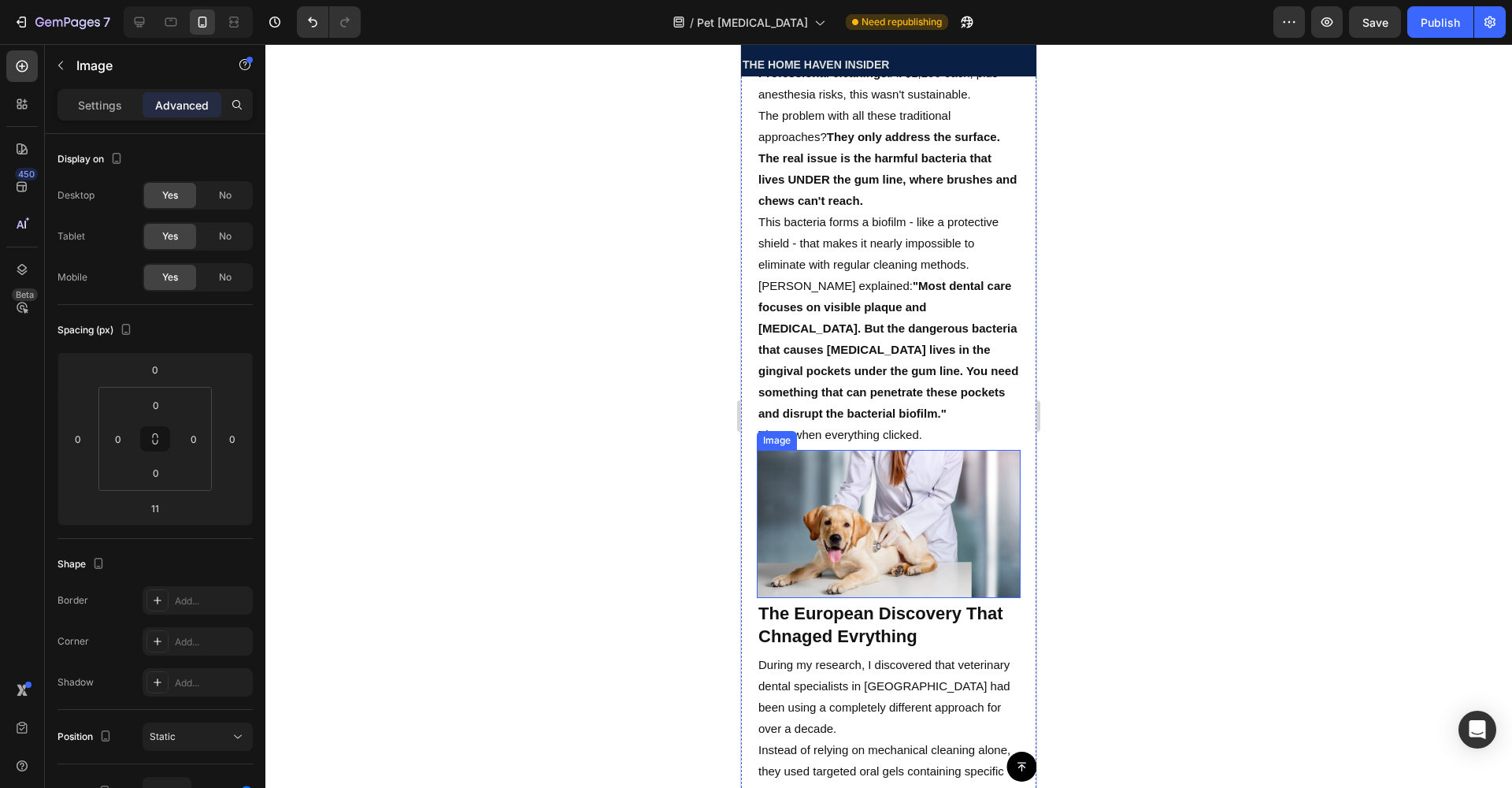
scroll to position [3317, 0]
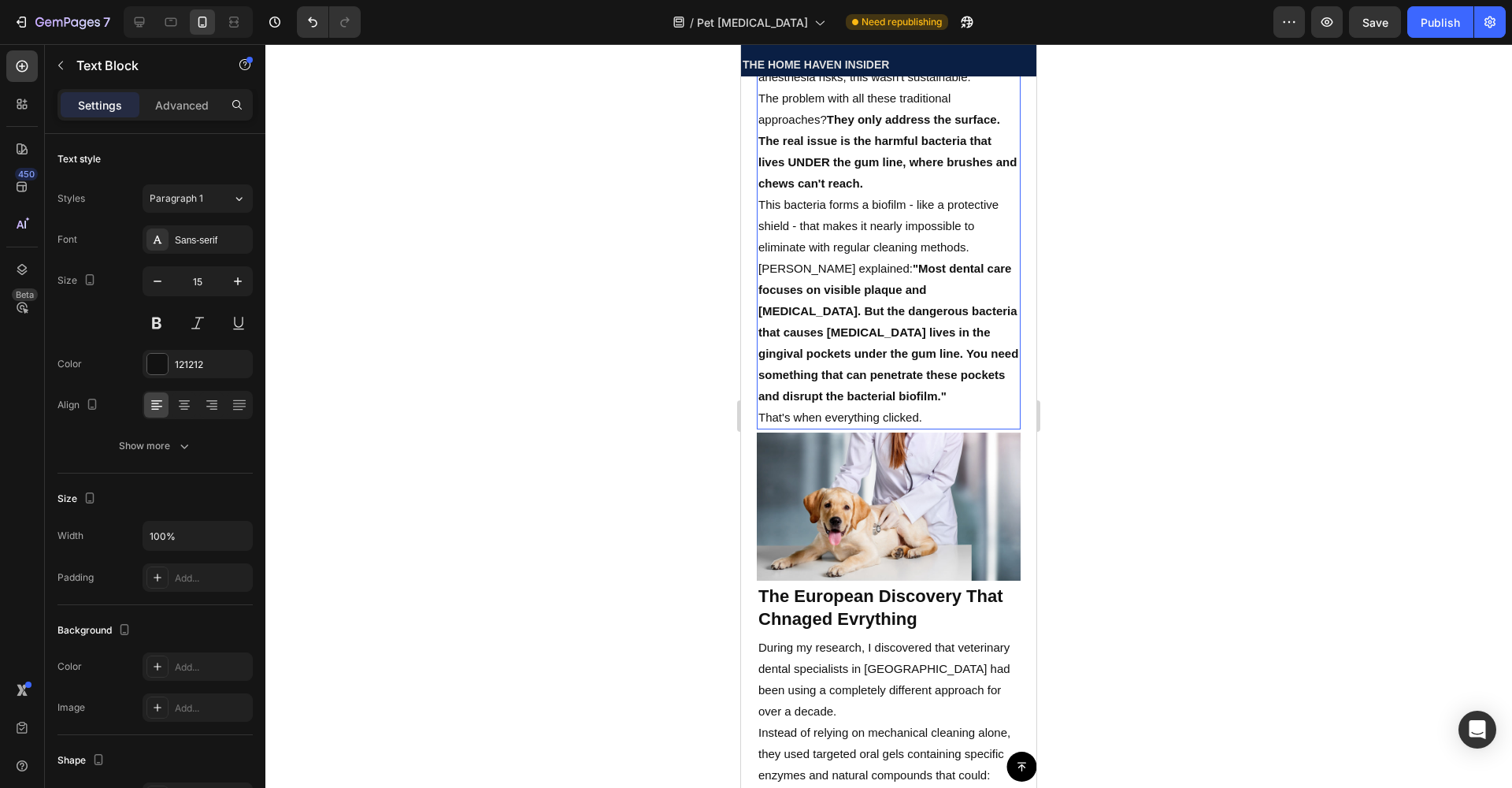
click at [872, 406] on p "[PERSON_NAME] explained: "Most dental care focuses on visible plaque and [MEDIC…" at bounding box center [889, 332] width 261 height 149
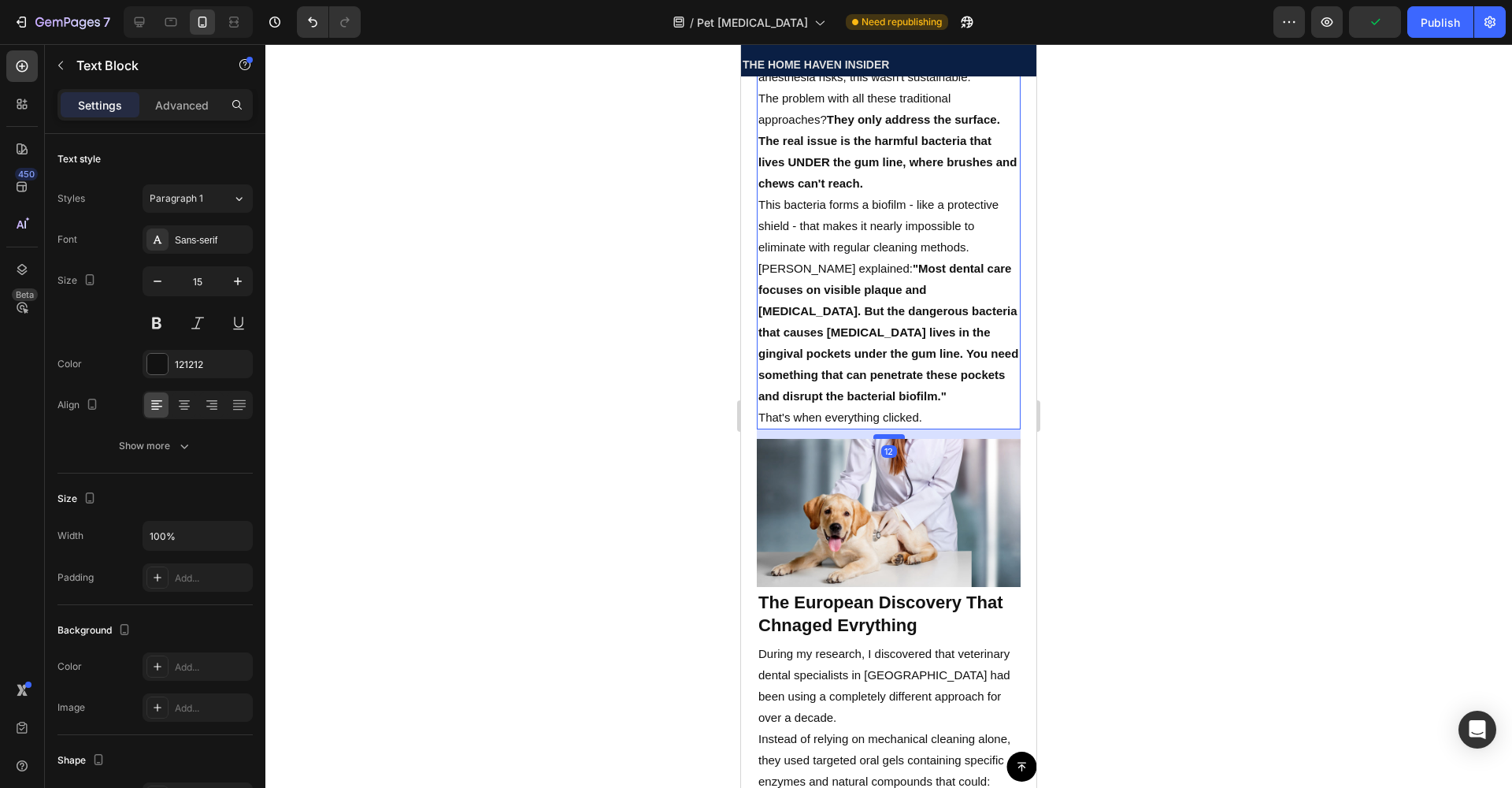
click at [885, 439] on div at bounding box center [889, 436] width 31 height 5
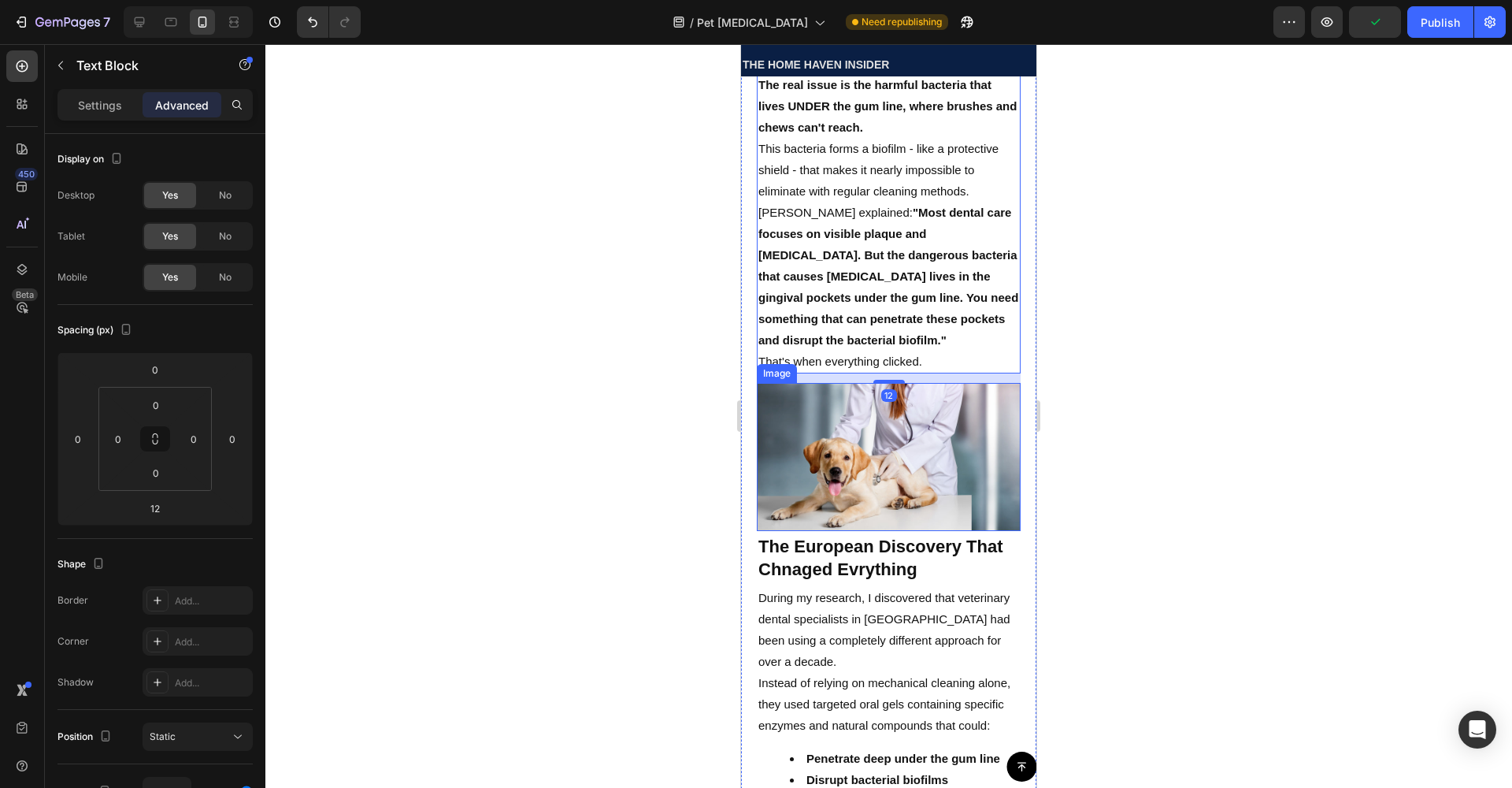
scroll to position [3377, 0]
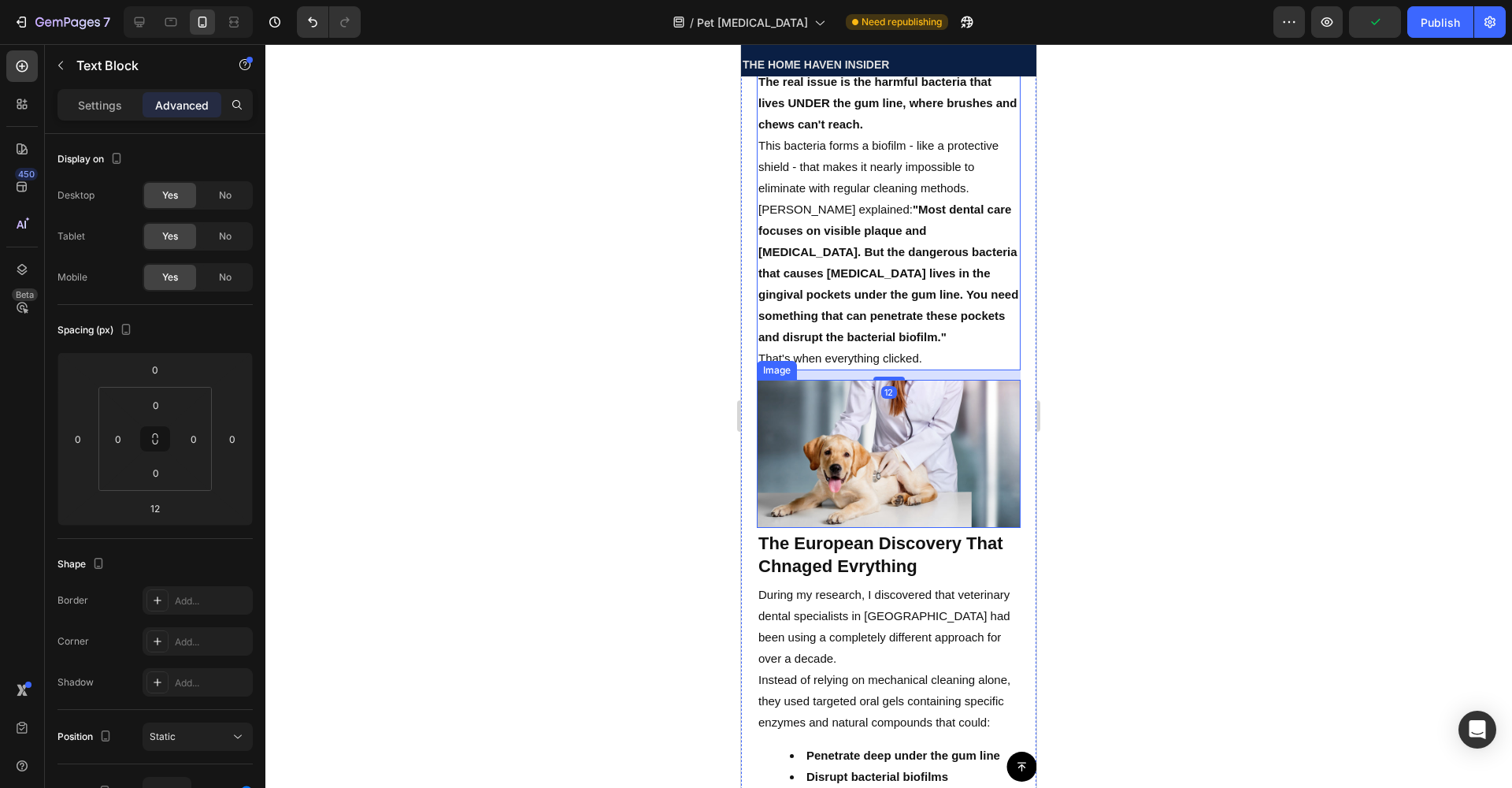
click at [871, 510] on img at bounding box center [888, 453] width 264 height 148
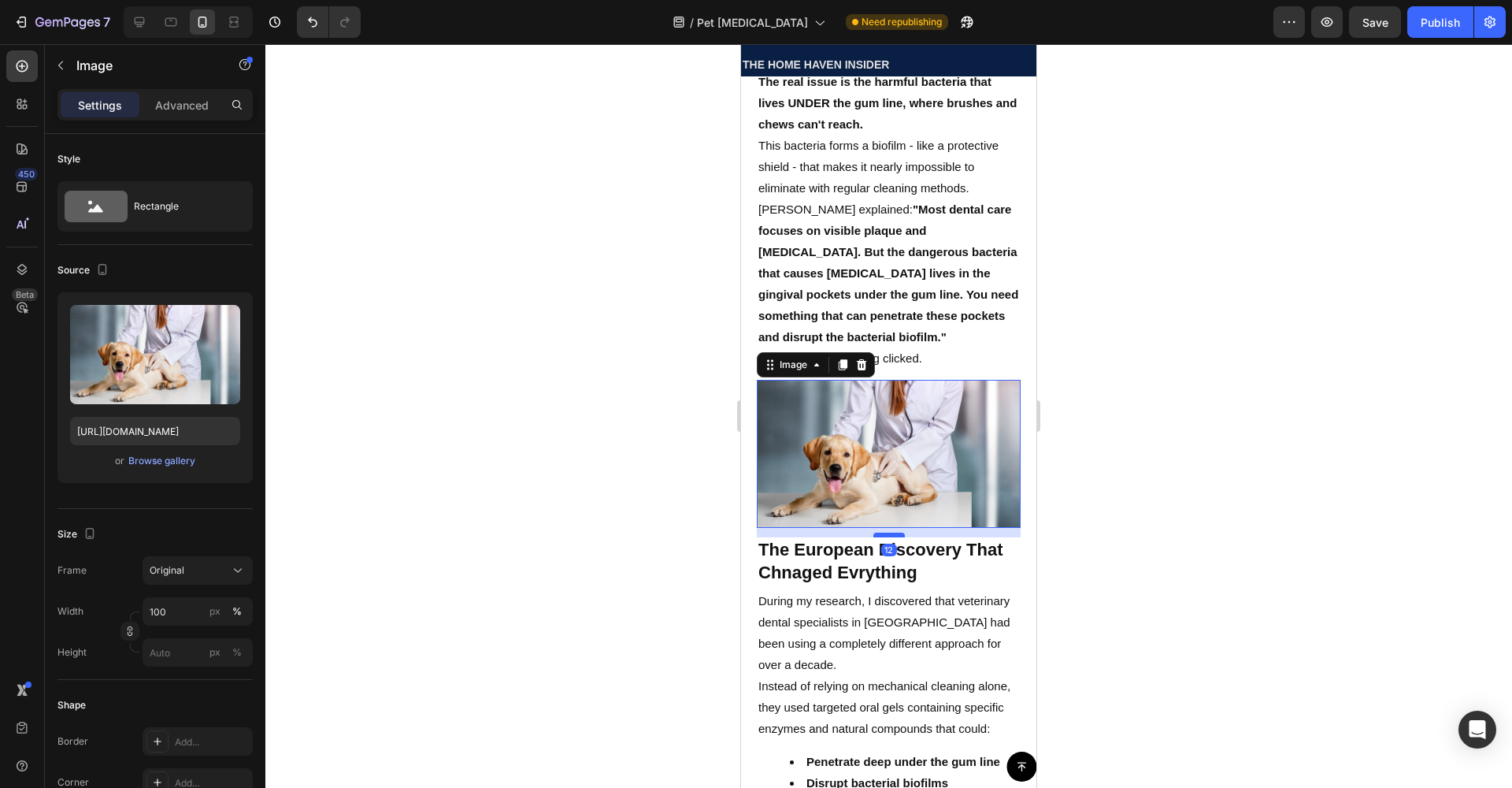
click at [888, 537] on div at bounding box center [889, 535] width 31 height 5
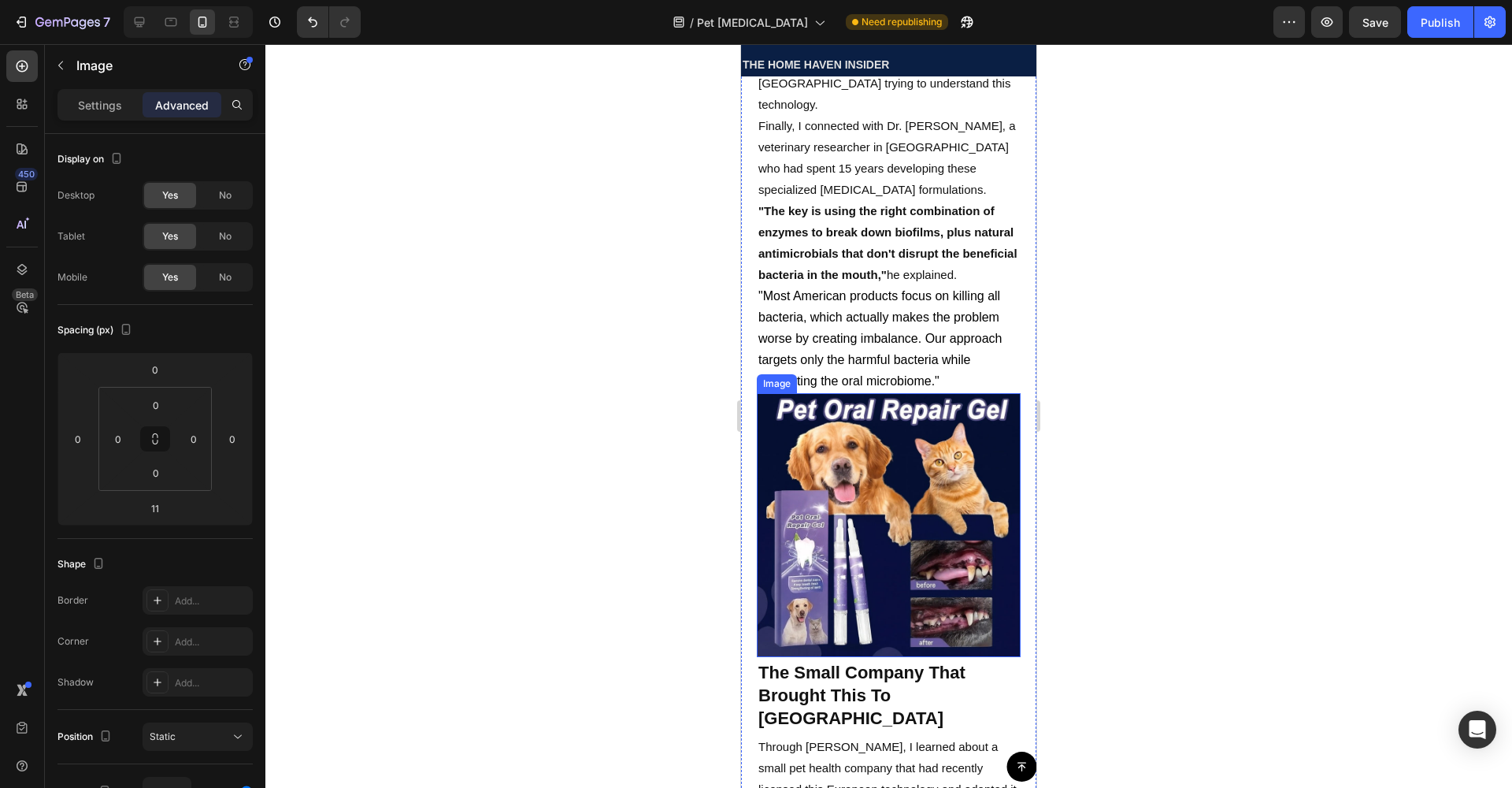
scroll to position [4368, 0]
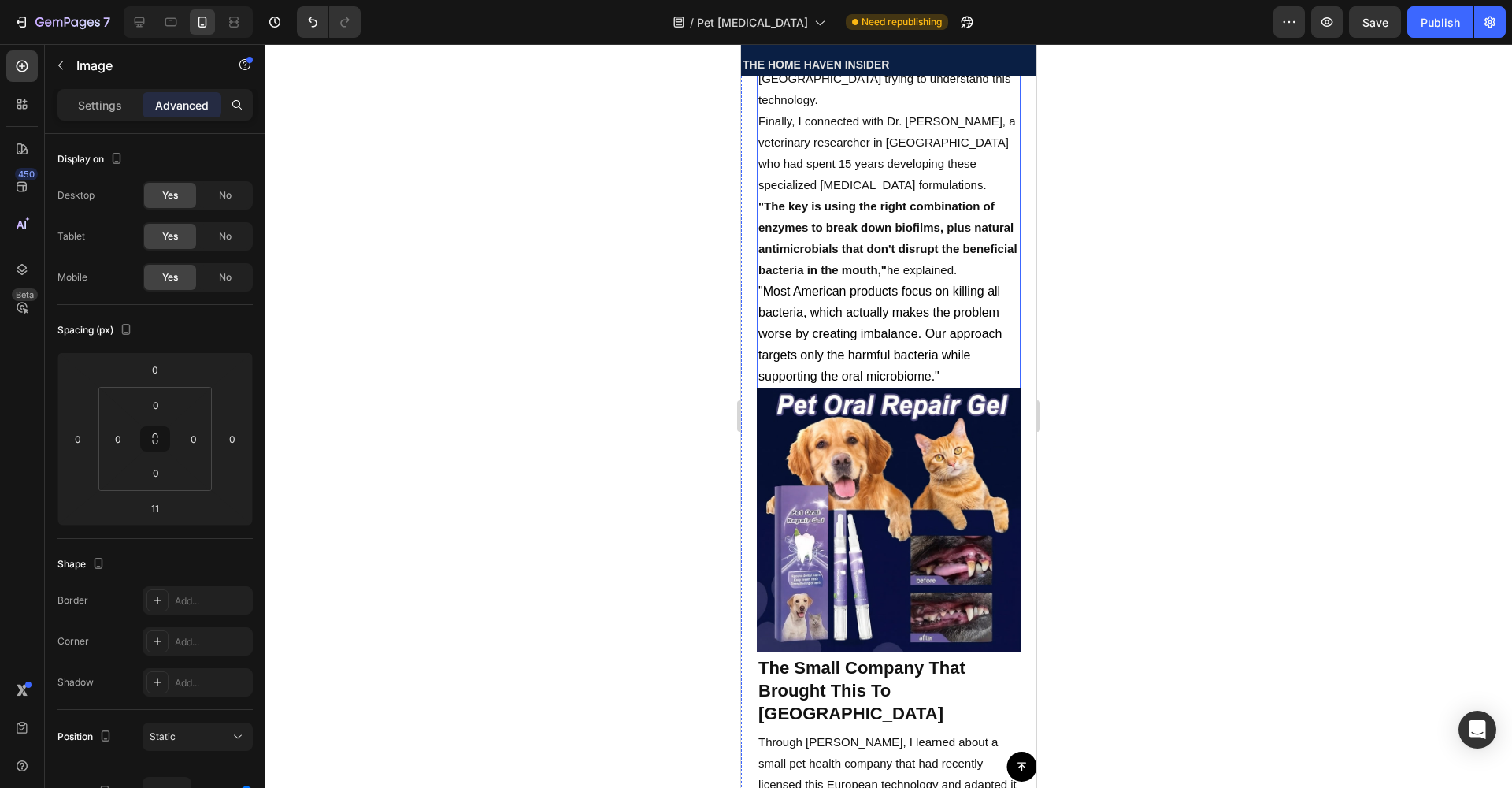
click at [887, 383] on span ""Most American products focus on killing all bacteria, which actually makes the…" at bounding box center [880, 334] width 244 height 98
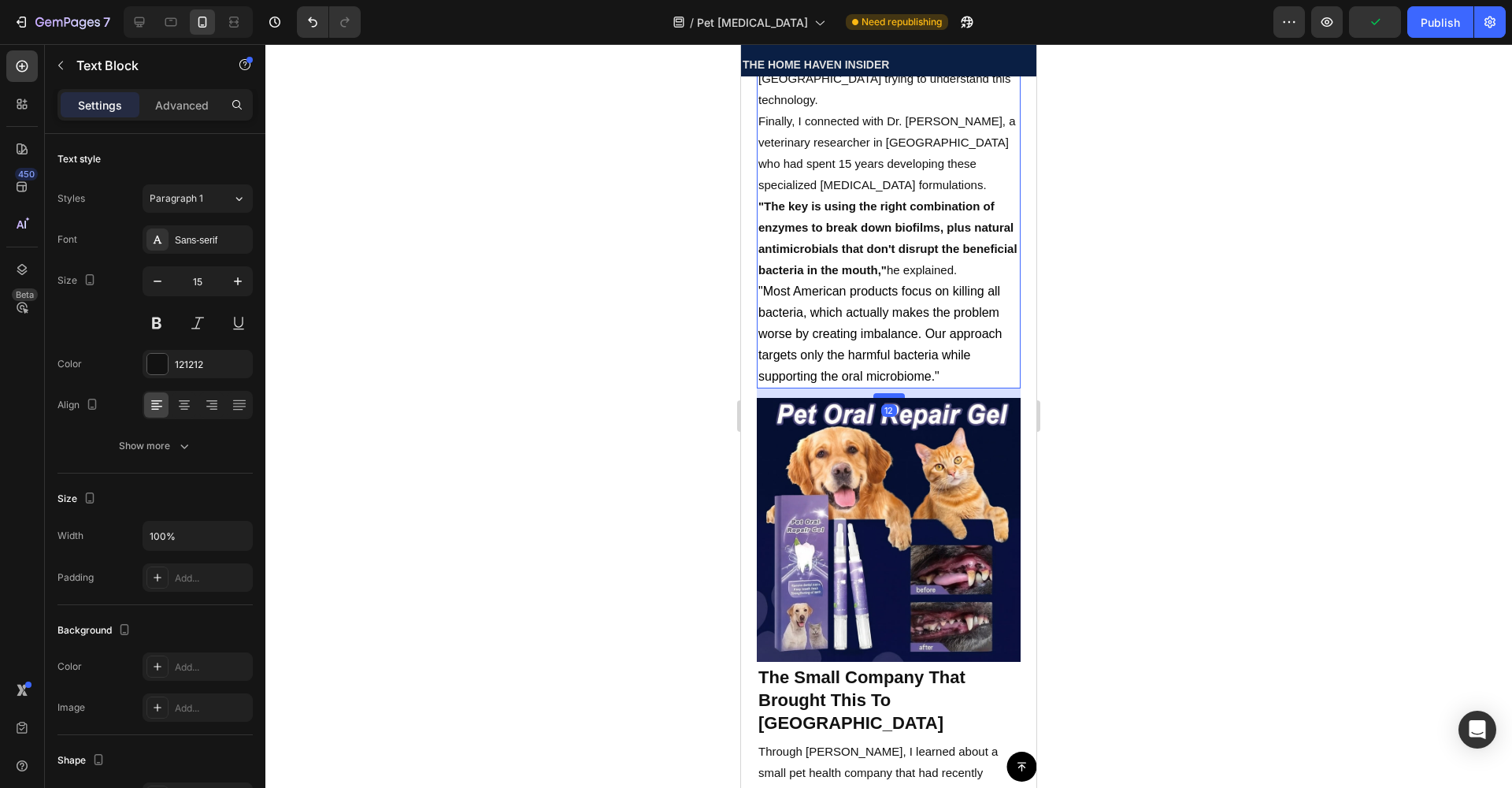
click at [883, 397] on div at bounding box center [889, 394] width 31 height 5
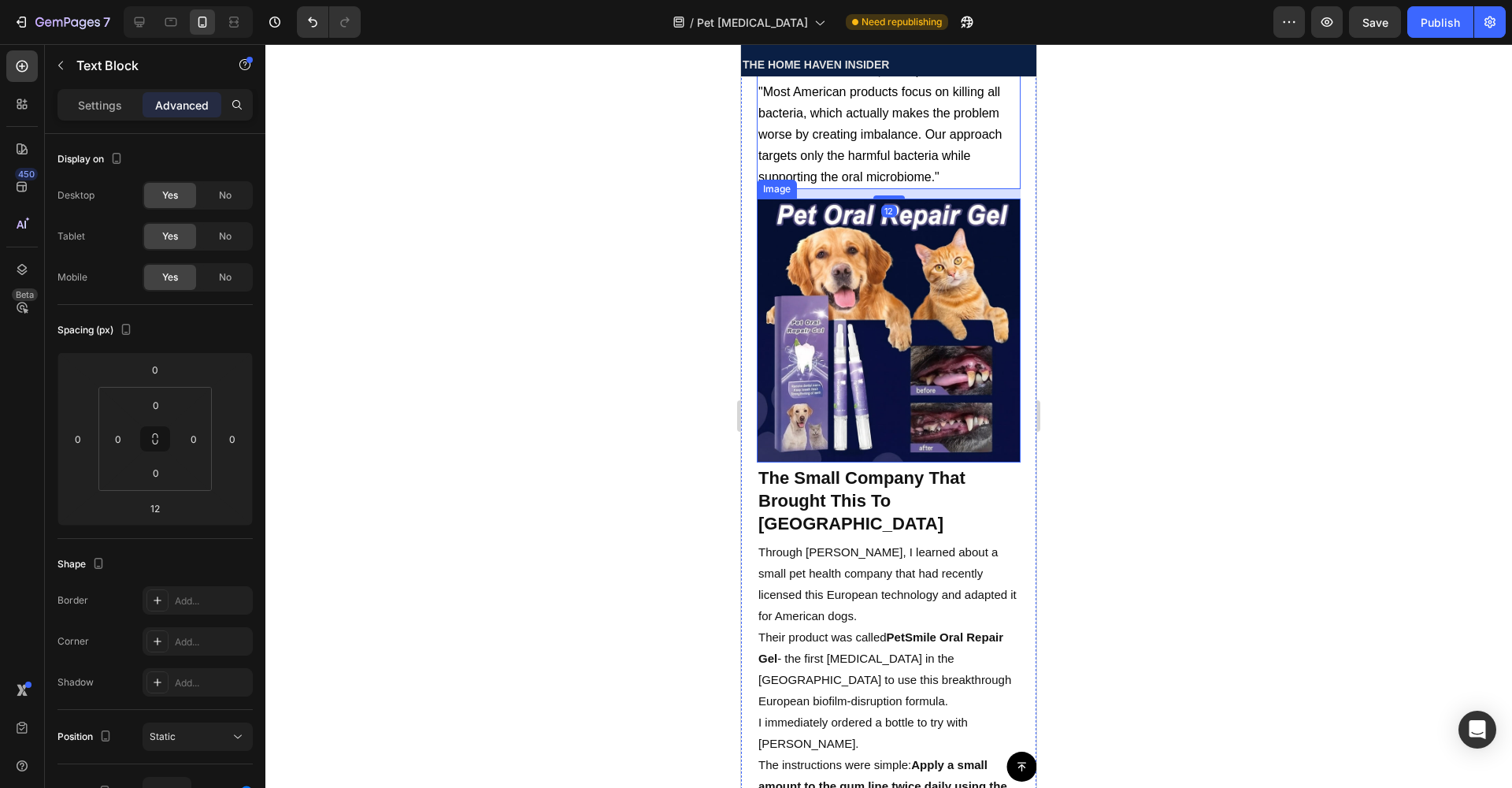
scroll to position [4572, 0]
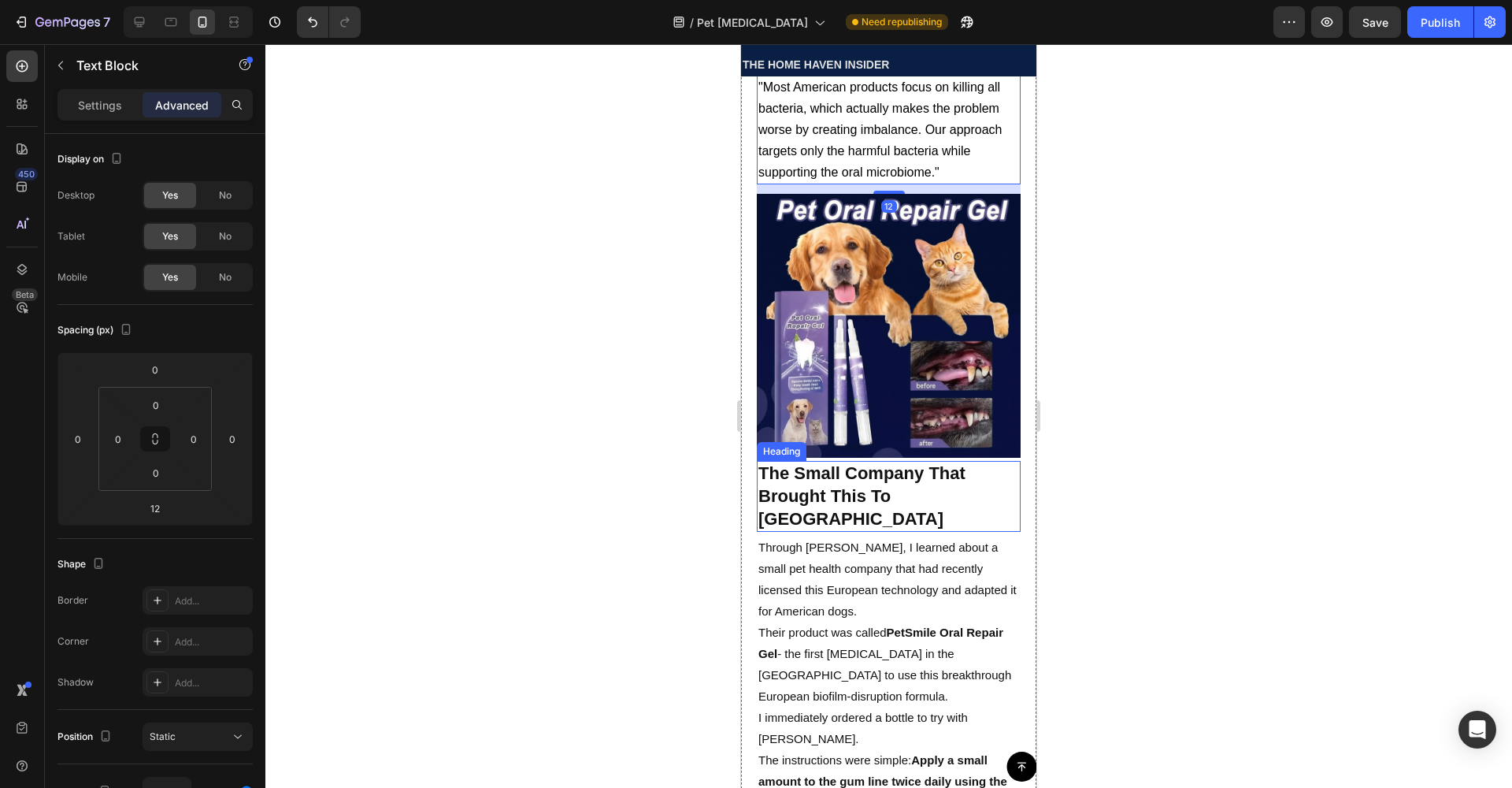
click at [874, 524] on h2 "The Small Company That Brought This To [GEOGRAPHIC_DATA]" at bounding box center [888, 497] width 264 height 71
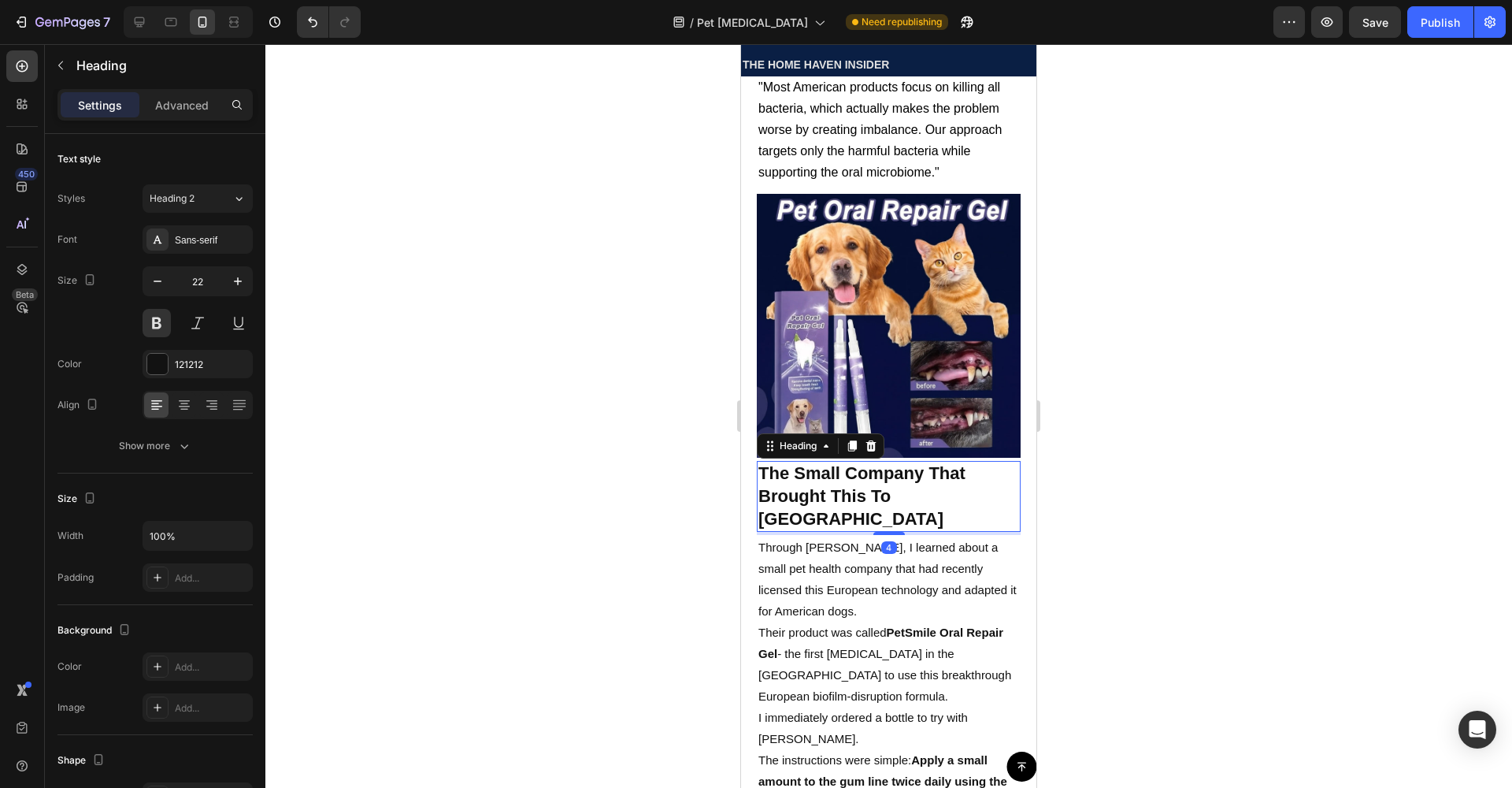
click at [882, 458] on div "Heading" at bounding box center [820, 446] width 128 height 26
click at [905, 457] on img at bounding box center [888, 325] width 264 height 264
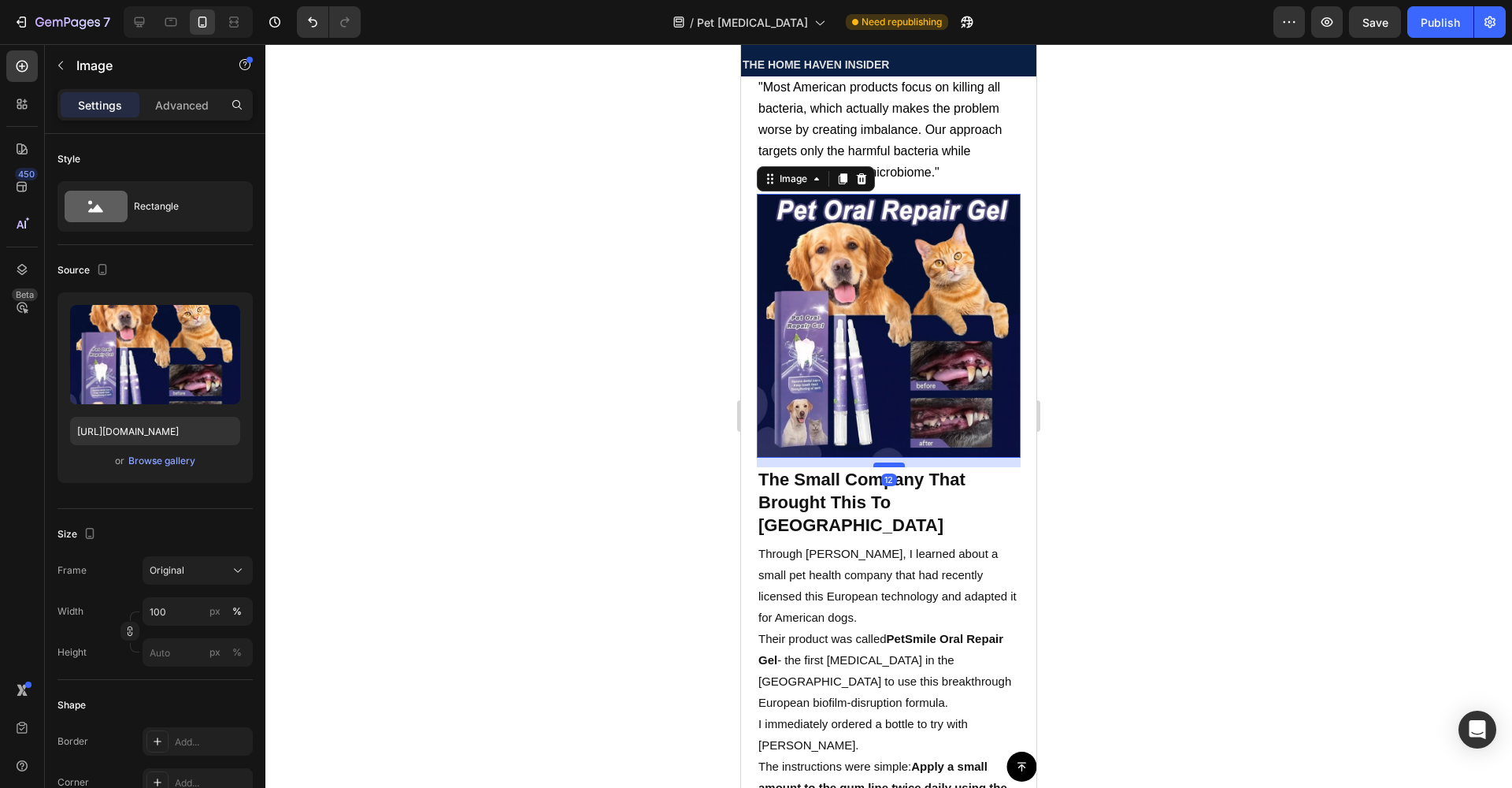
click at [883, 467] on div at bounding box center [889, 464] width 31 height 5
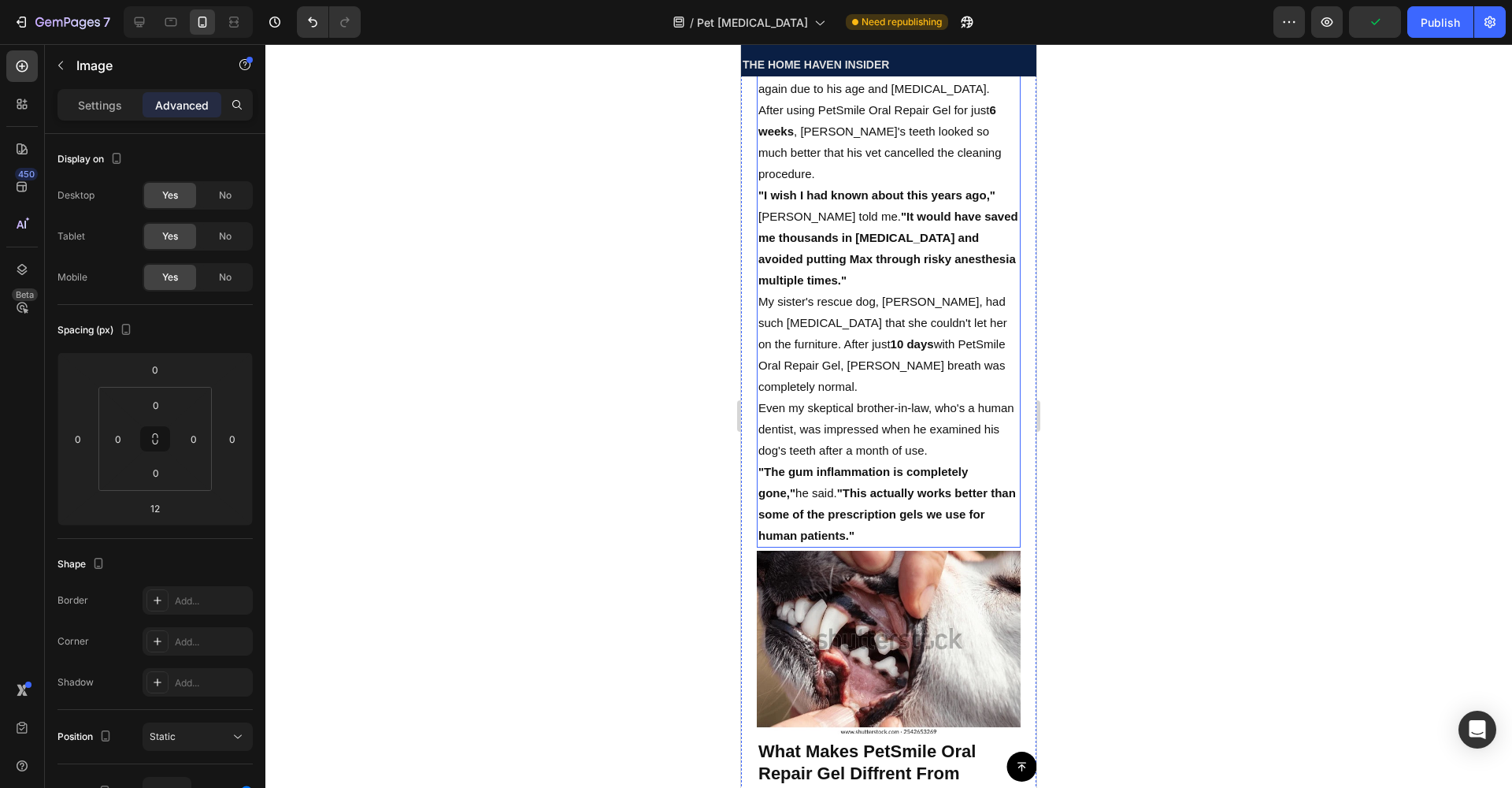
scroll to position [5917, 0]
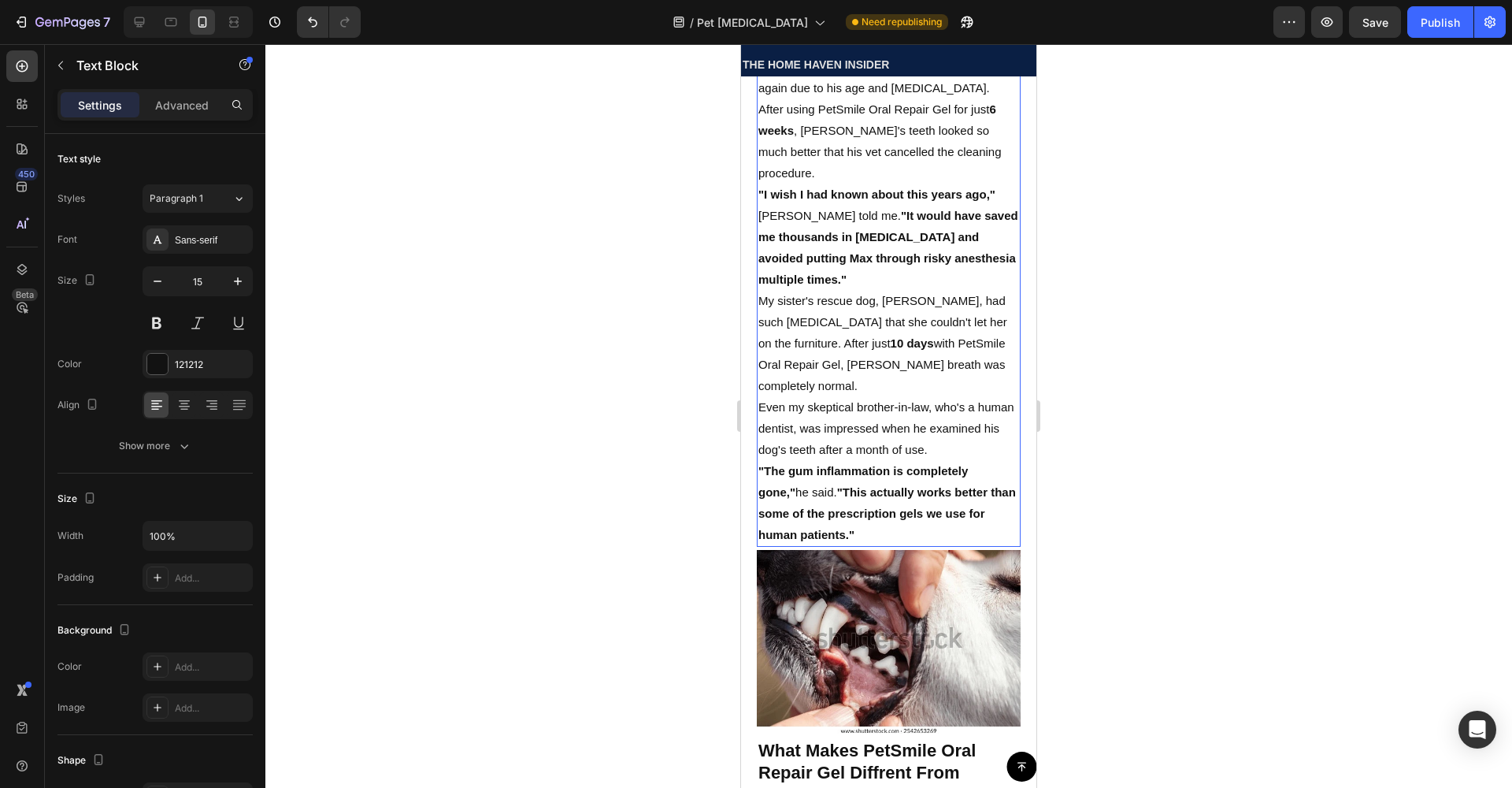
click at [857, 485] on strong ""This actually works better than some of the prescription gels we use for human…" at bounding box center [887, 512] width 257 height 56
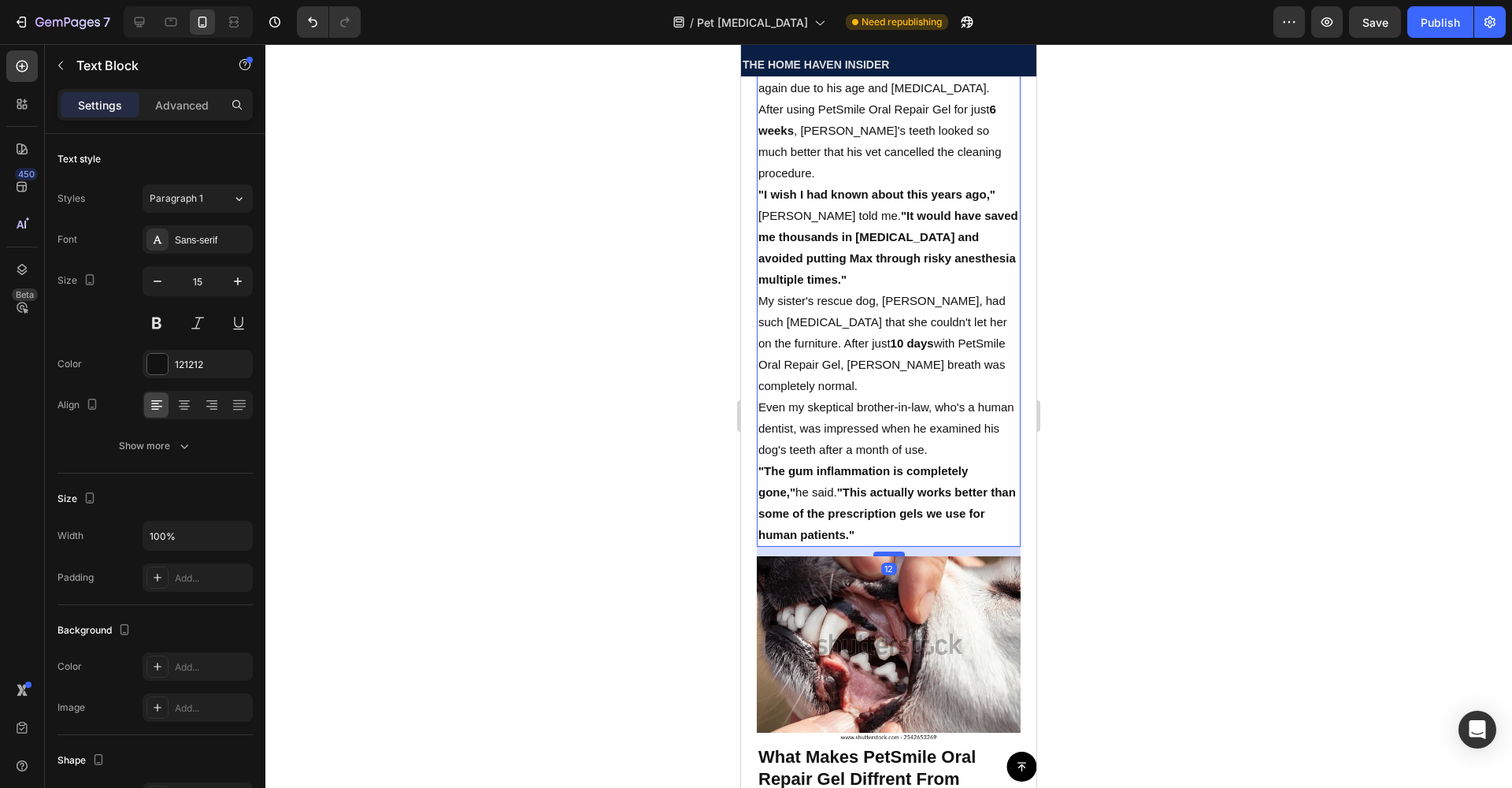
click at [879, 552] on div at bounding box center [889, 553] width 31 height 5
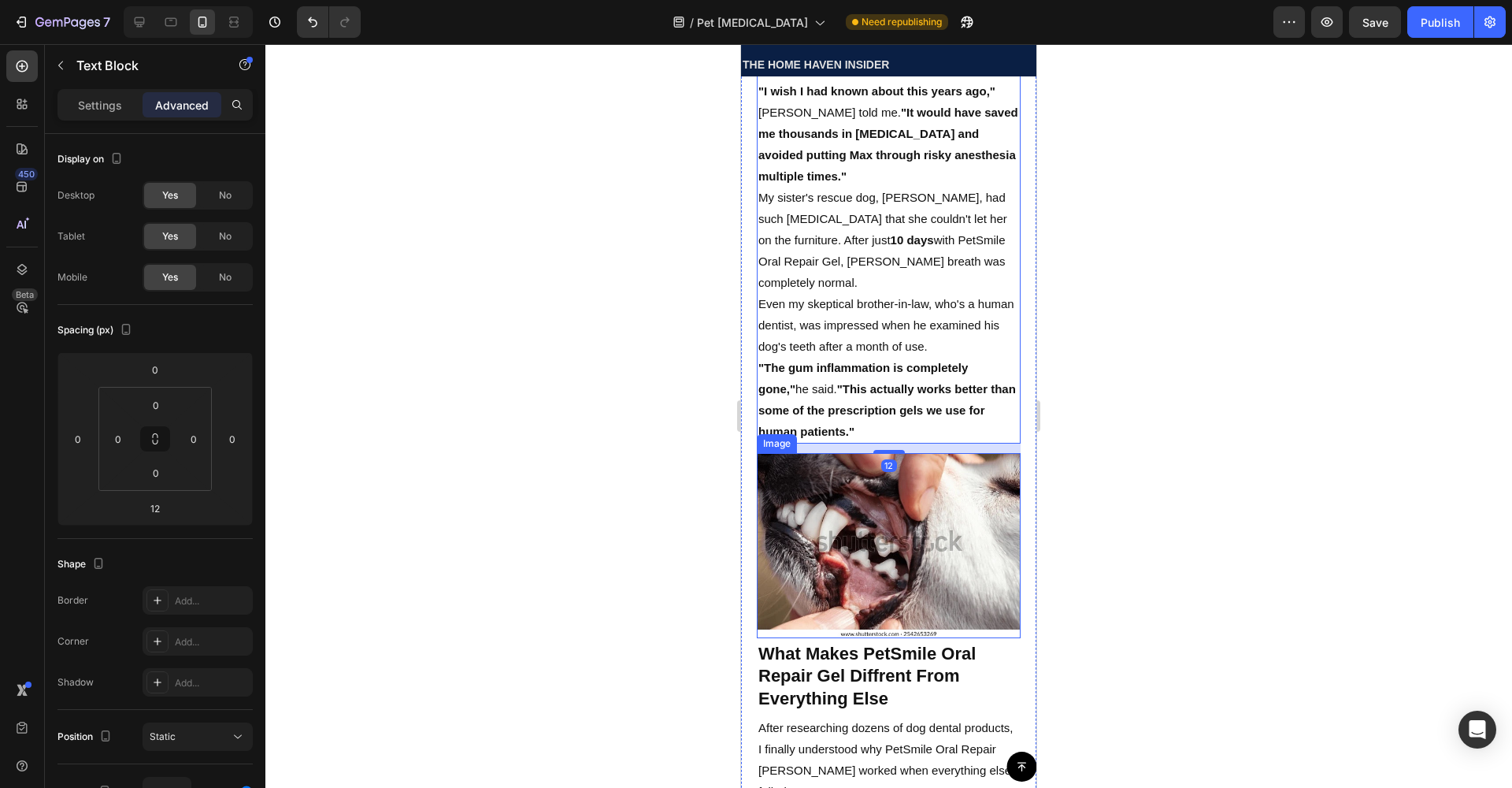
scroll to position [6021, 0]
drag, startPoint x: 873, startPoint y: 511, endPoint x: 877, endPoint y: 518, distance: 8.1
click at [873, 511] on img at bounding box center [888, 545] width 264 height 185
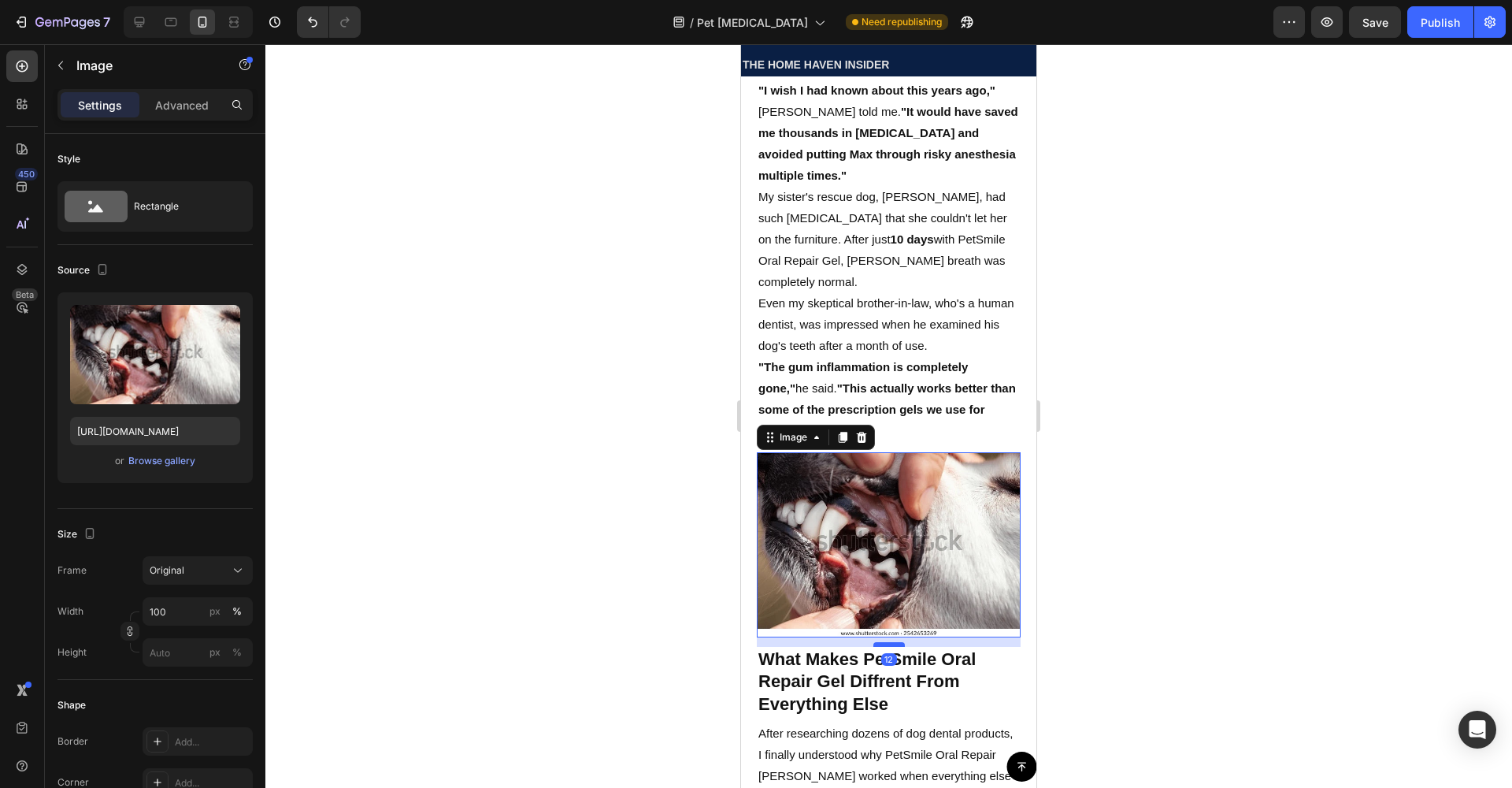
click at [879, 642] on div at bounding box center [889, 644] width 31 height 5
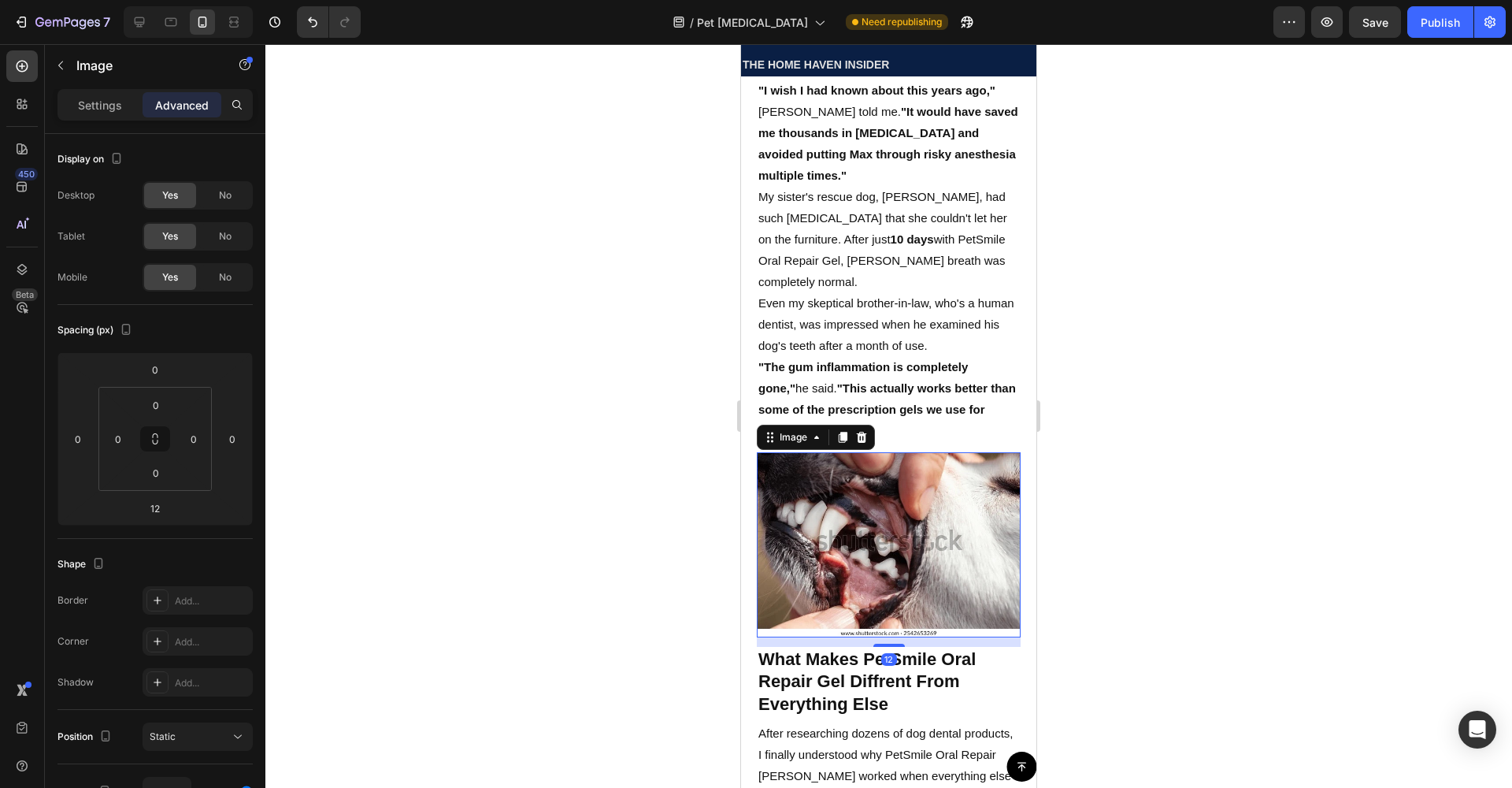
click at [1087, 503] on div at bounding box center [888, 416] width 1246 height 744
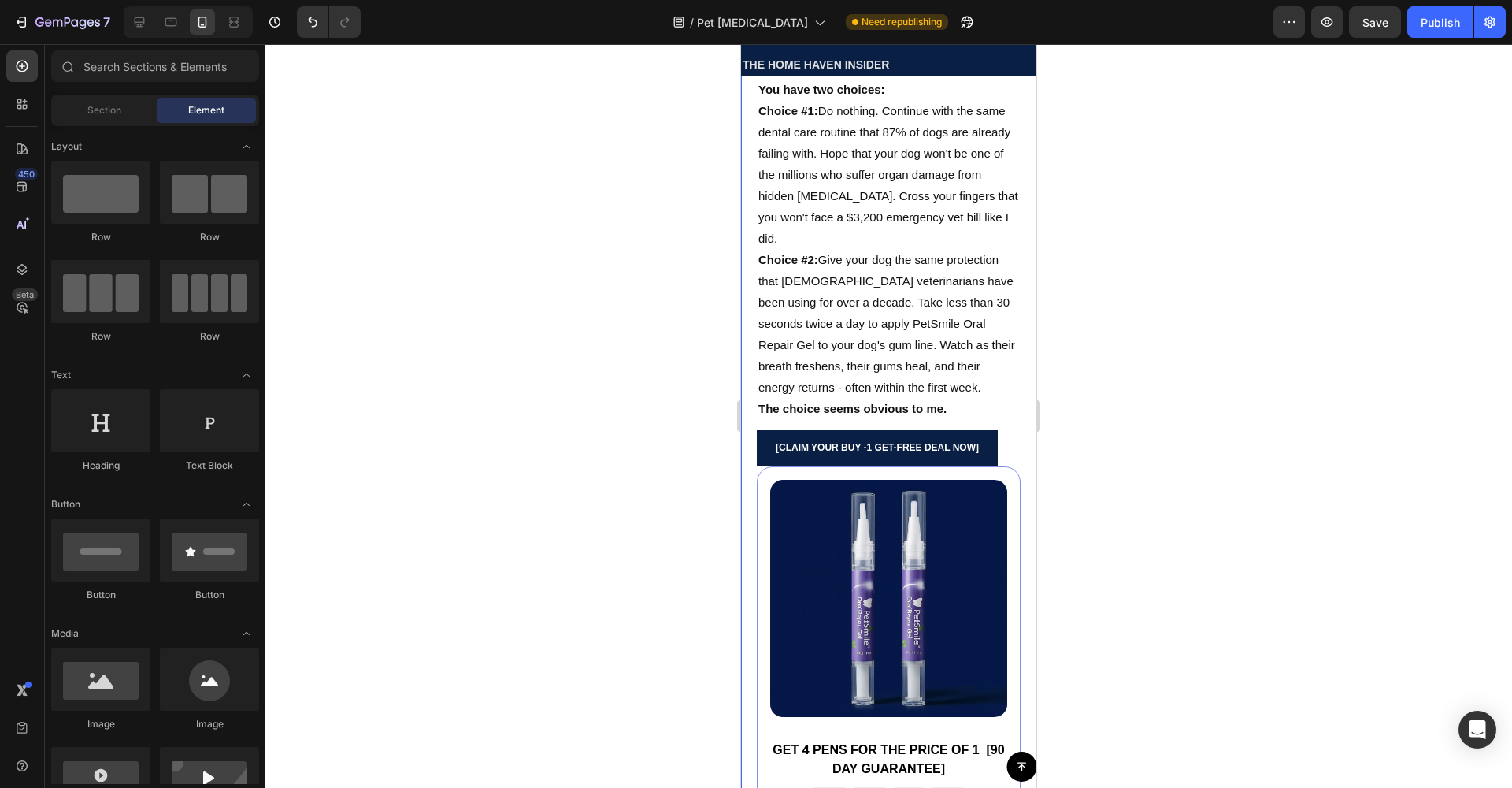
scroll to position [9722, 0]
click at [865, 486] on img at bounding box center [889, 598] width 237 height 237
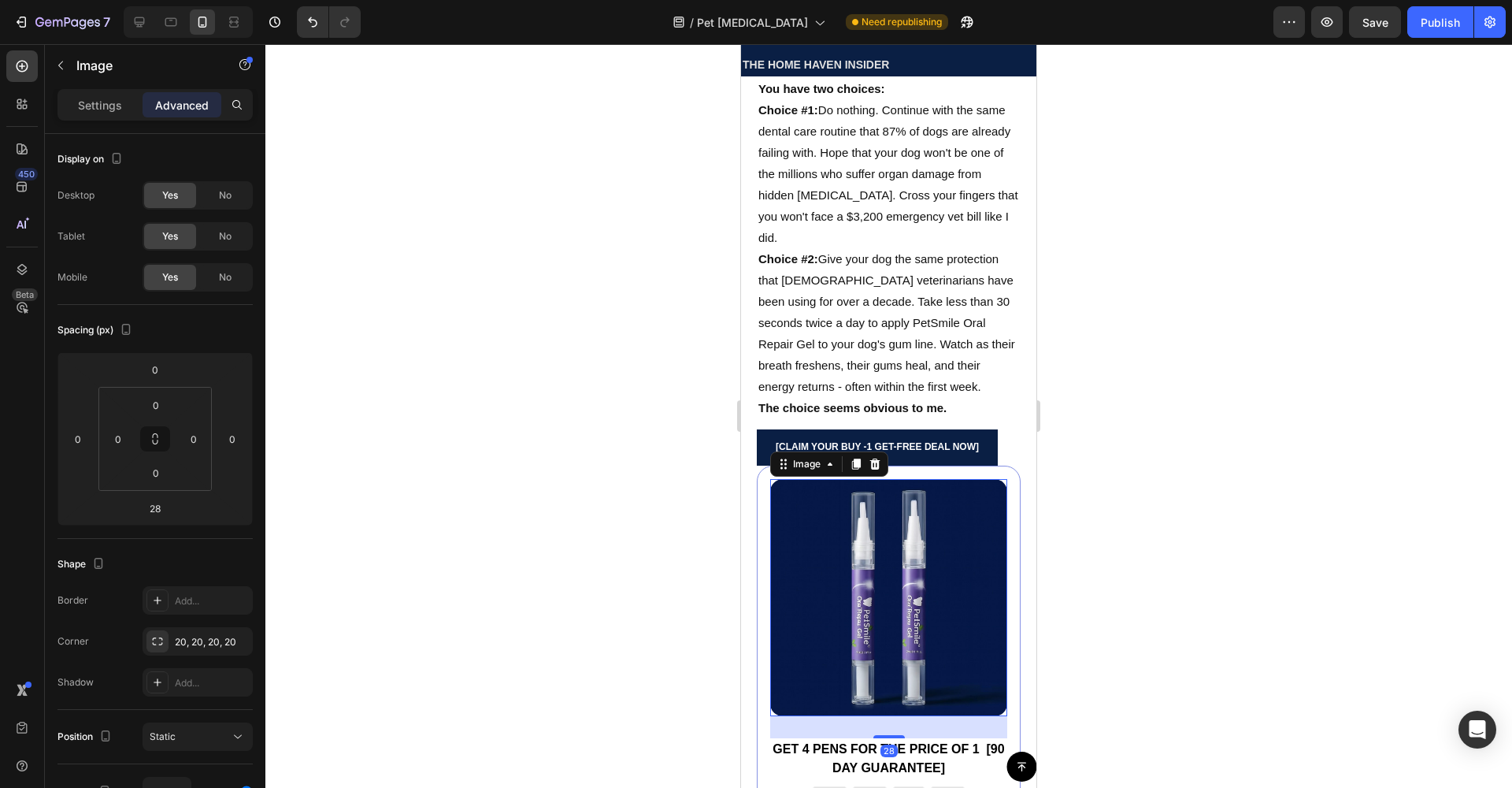
click at [1143, 396] on div at bounding box center [888, 416] width 1246 height 744
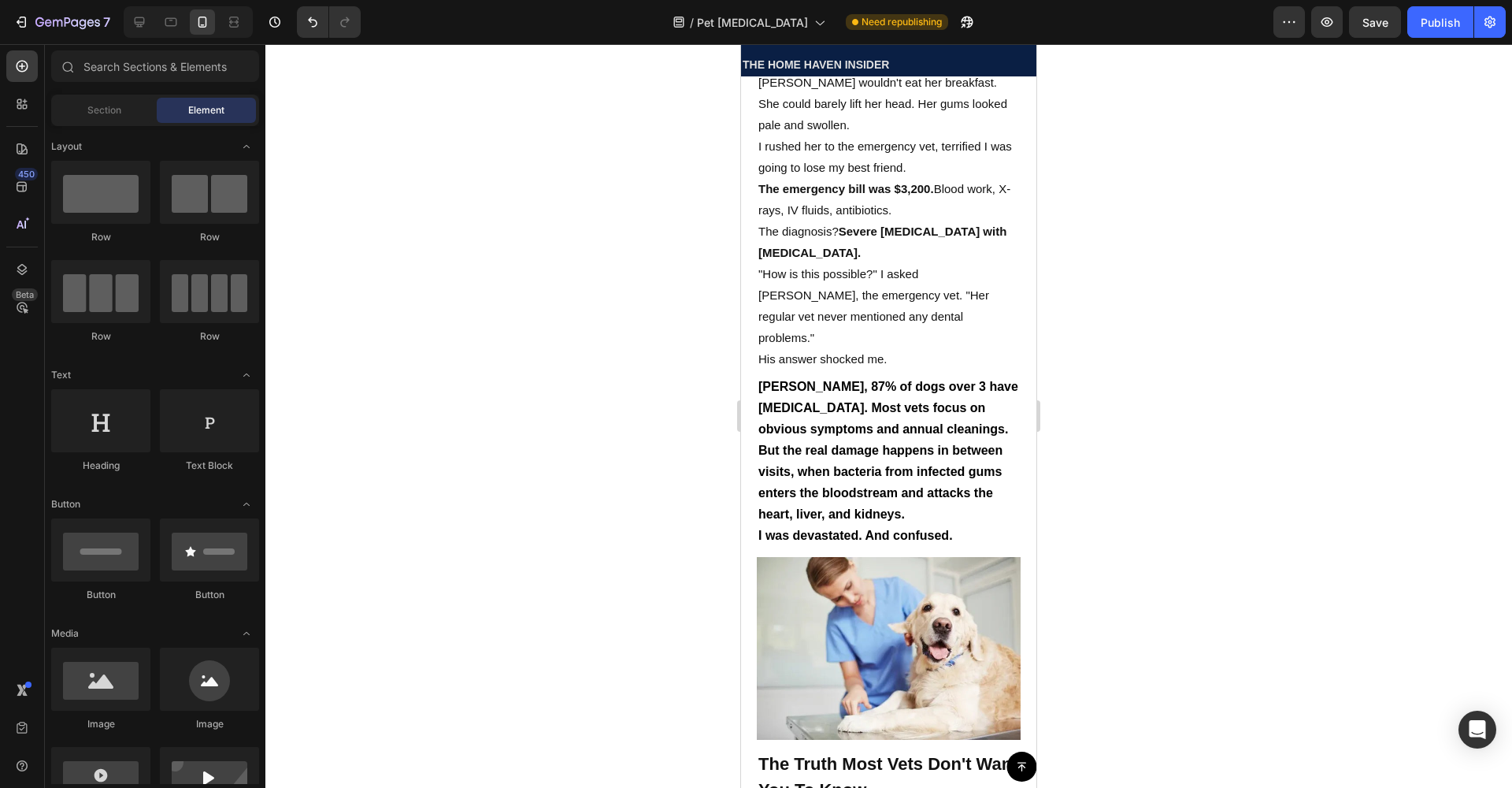
scroll to position [1331, 0]
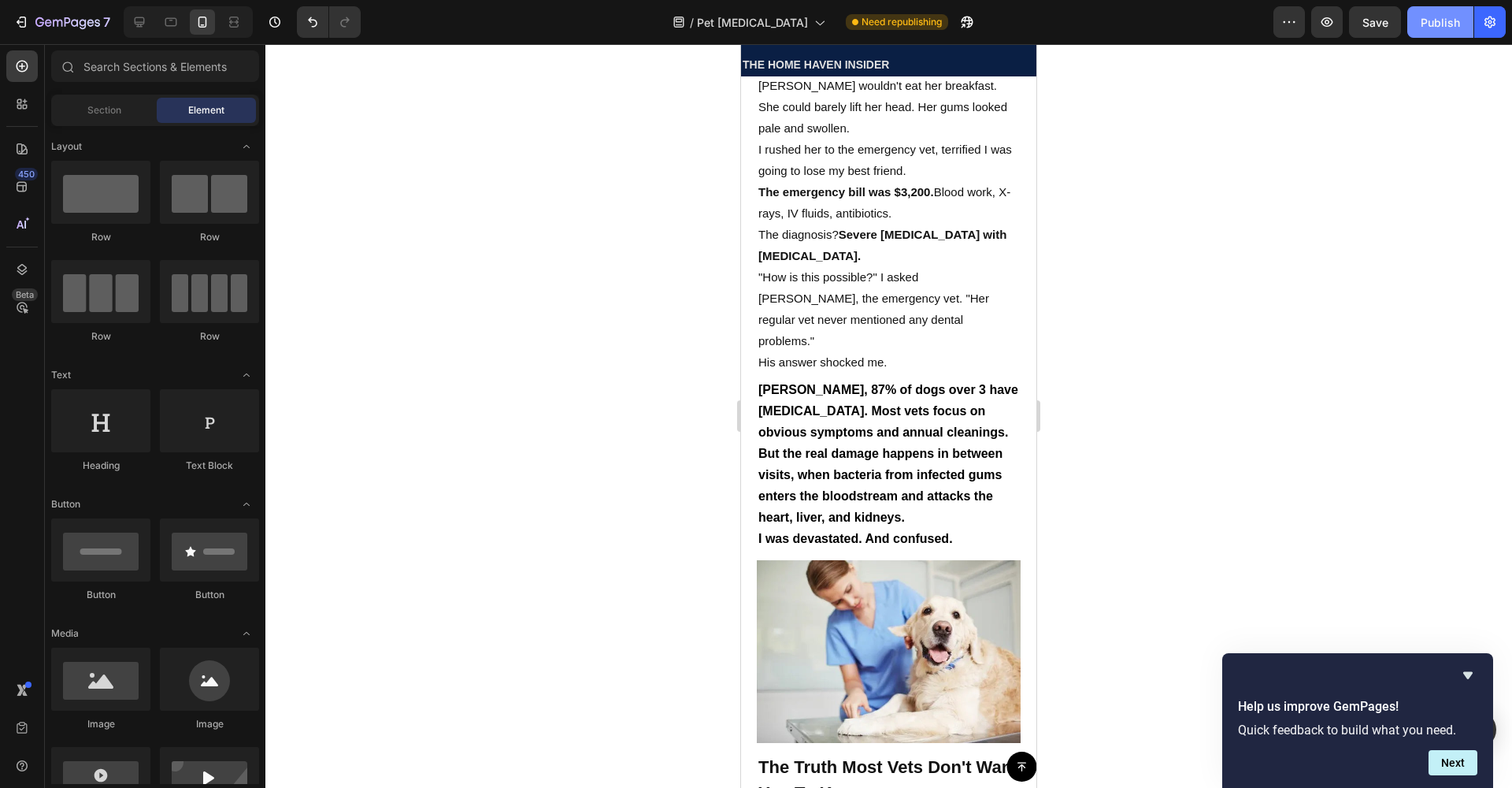
click at [1416, 14] on button "Publish" at bounding box center [1439, 22] width 66 height 31
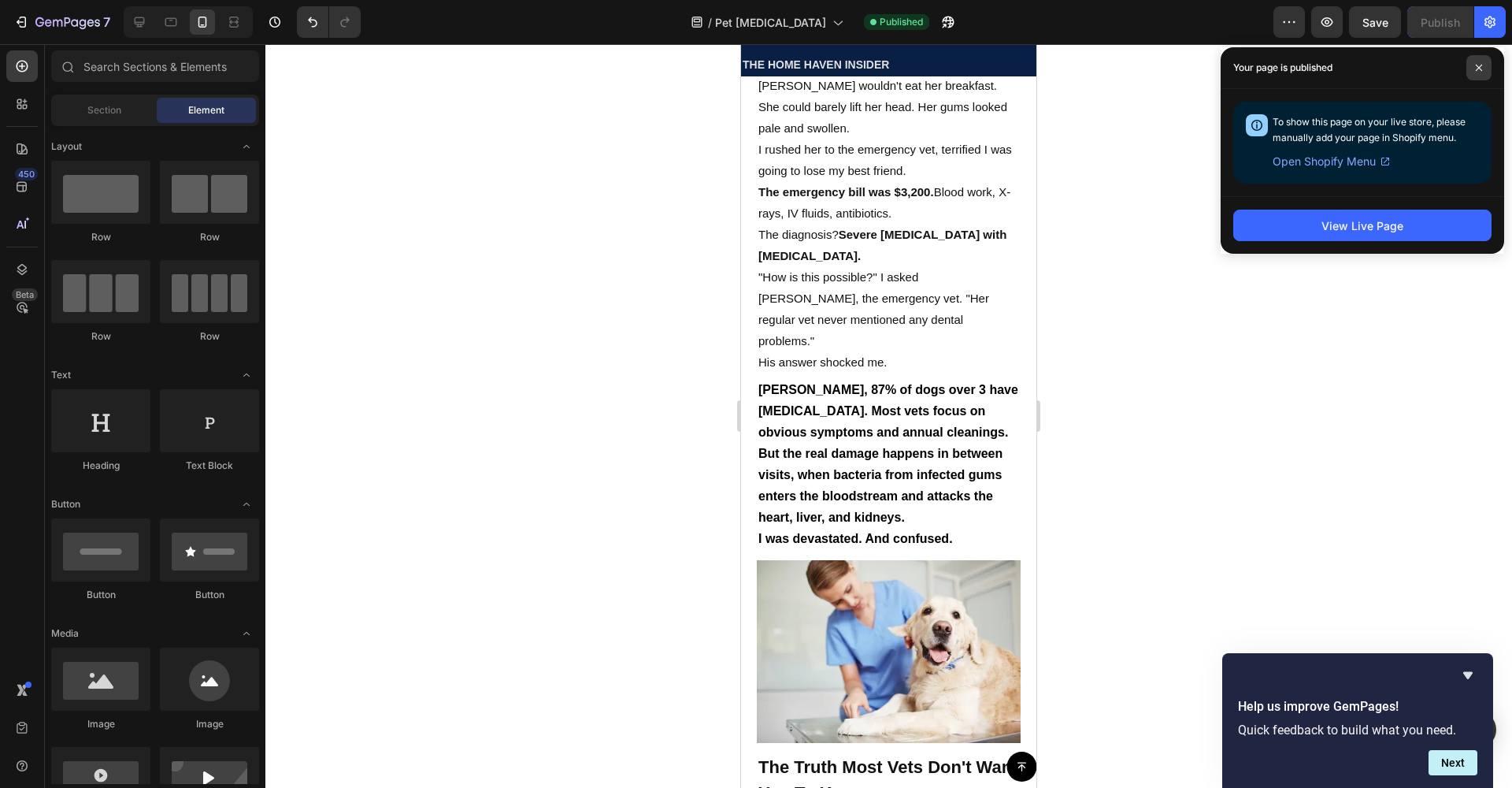
click at [1472, 66] on span at bounding box center [1479, 68] width 26 height 26
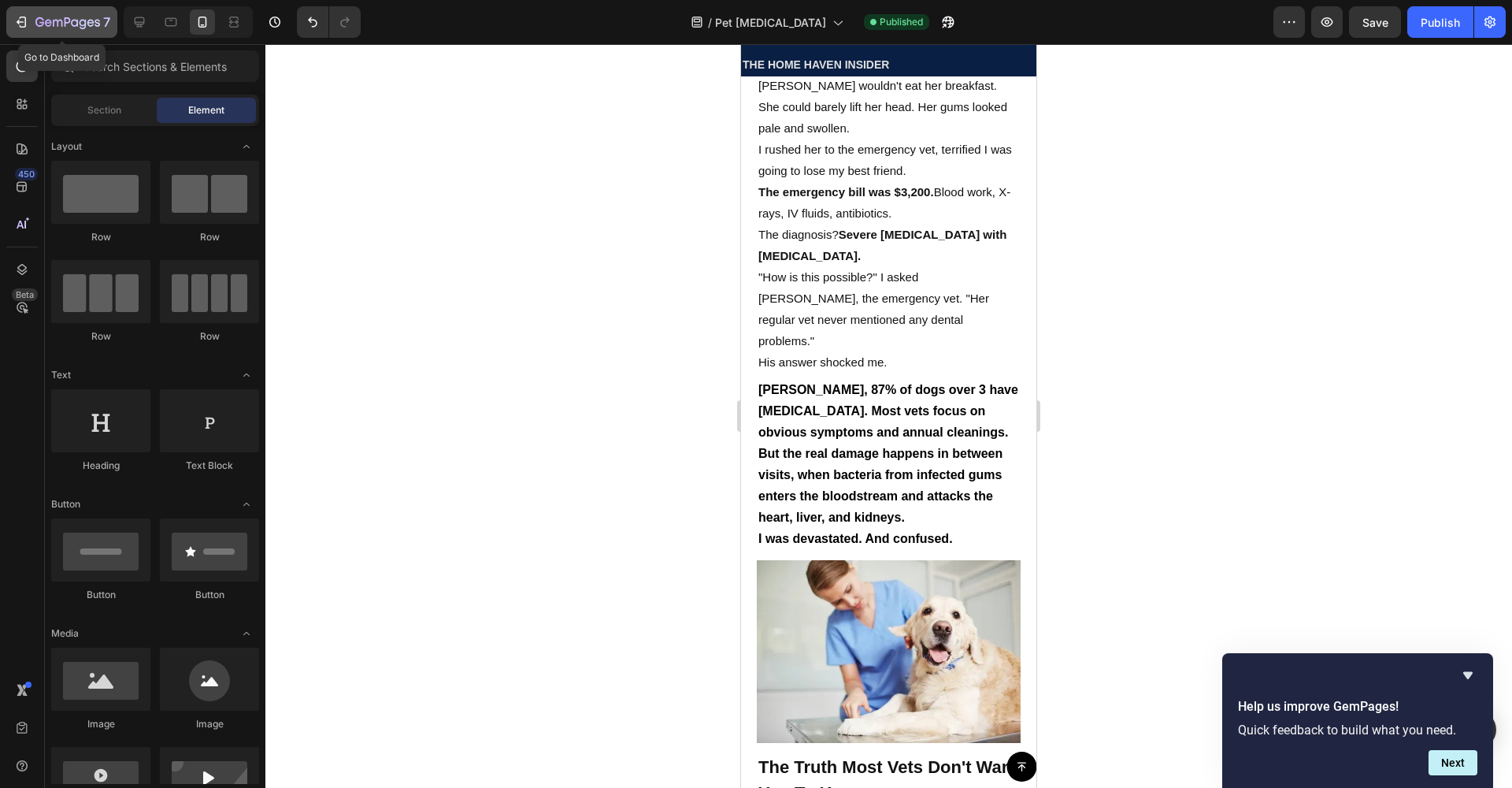
click at [22, 23] on icon "button" at bounding box center [22, 22] width 16 height 16
